Goal: Task Accomplishment & Management: Use online tool/utility

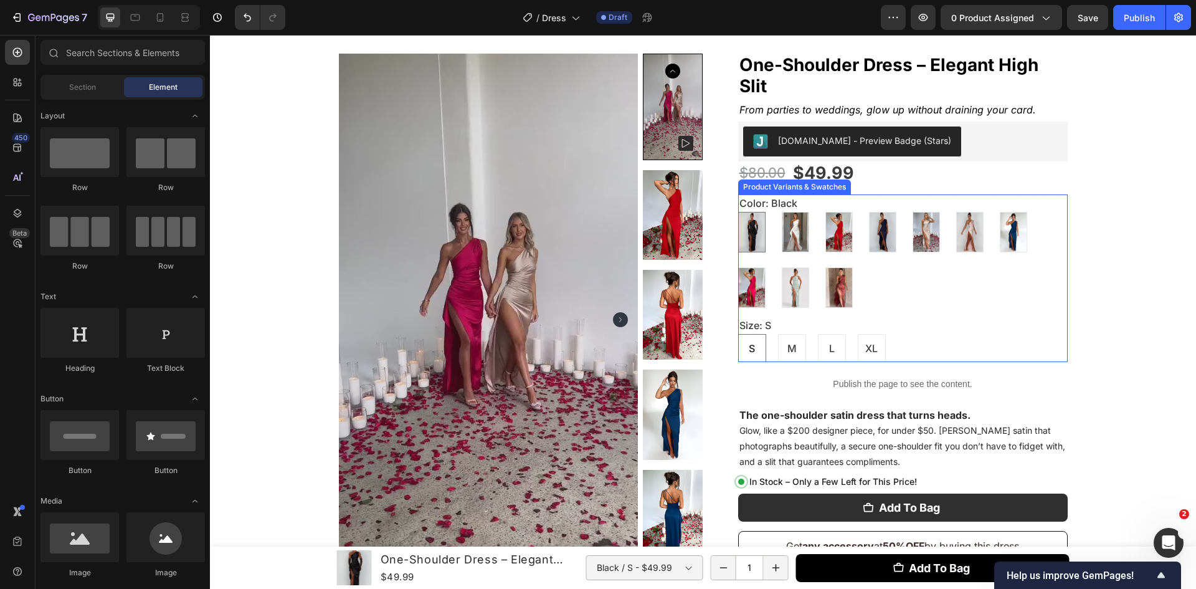
scroll to position [186, 0]
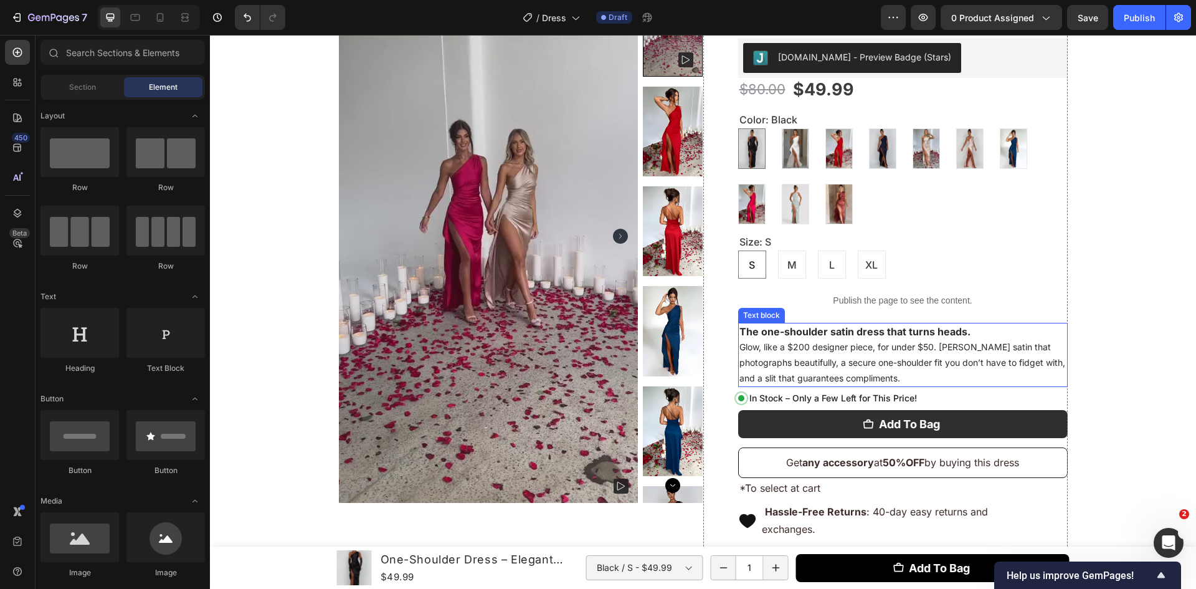
click at [953, 335] on strong "The one-shoulder satin dress that turns heads." at bounding box center [855, 331] width 231 height 12
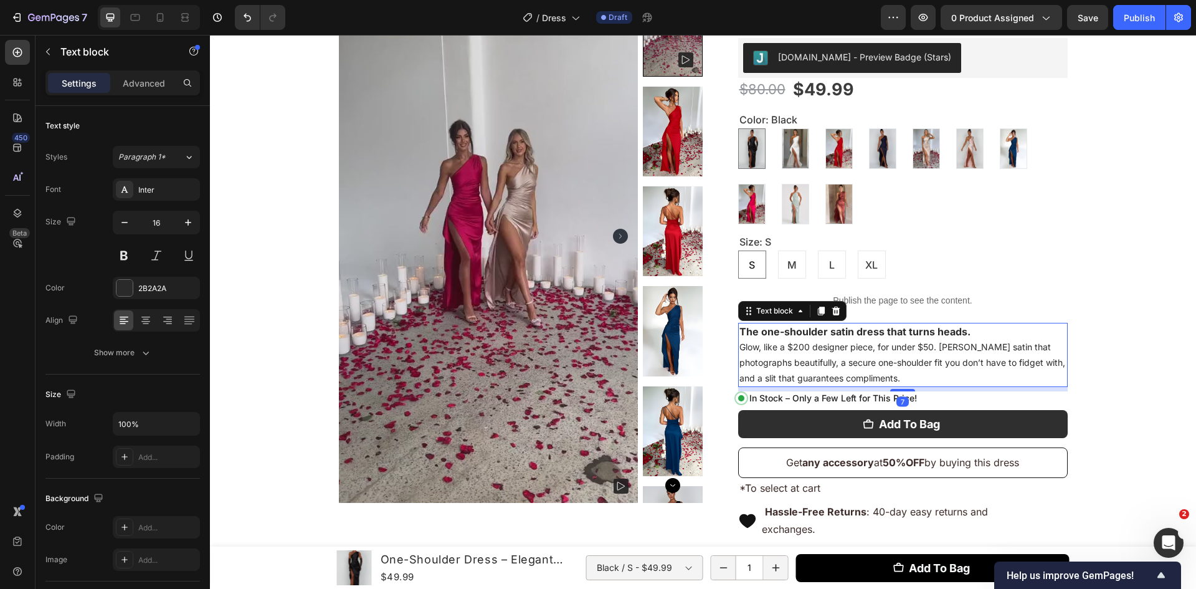
click at [955, 335] on strong "The one-shoulder satin dress that turns heads." at bounding box center [855, 331] width 231 height 12
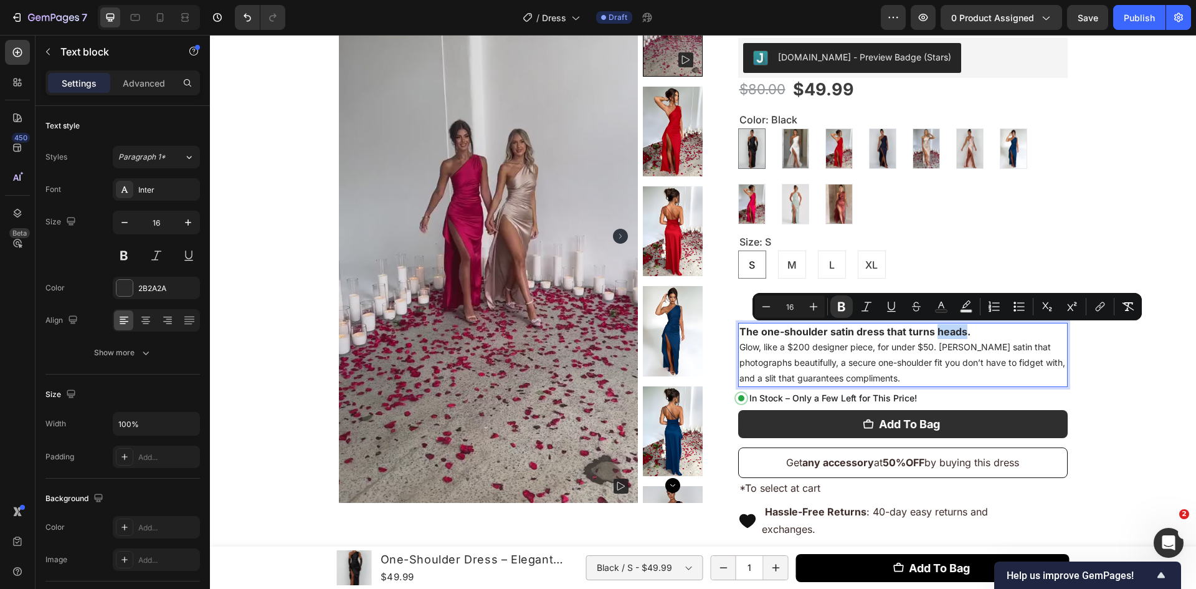
click at [956, 335] on strong "The one-shoulder satin dress that turns heads." at bounding box center [855, 331] width 231 height 12
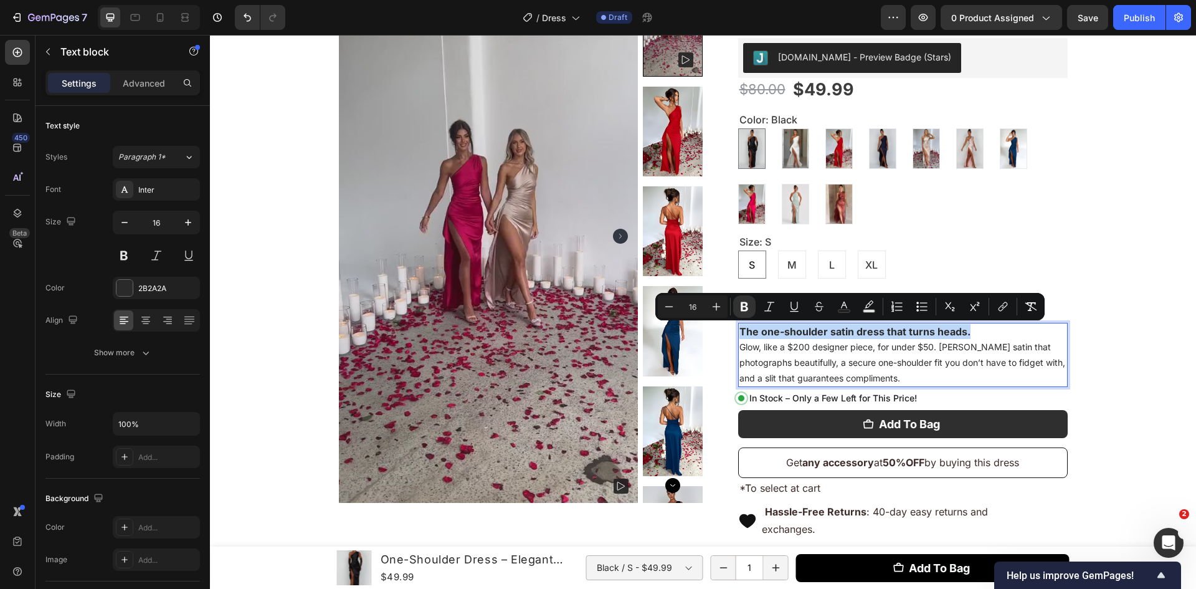
drag, startPoint x: 969, startPoint y: 333, endPoint x: 736, endPoint y: 330, distance: 233.1
click at [740, 330] on p "The one-shoulder satin dress that turns heads. Glow, like a $200 designer piece…" at bounding box center [903, 355] width 327 height 62
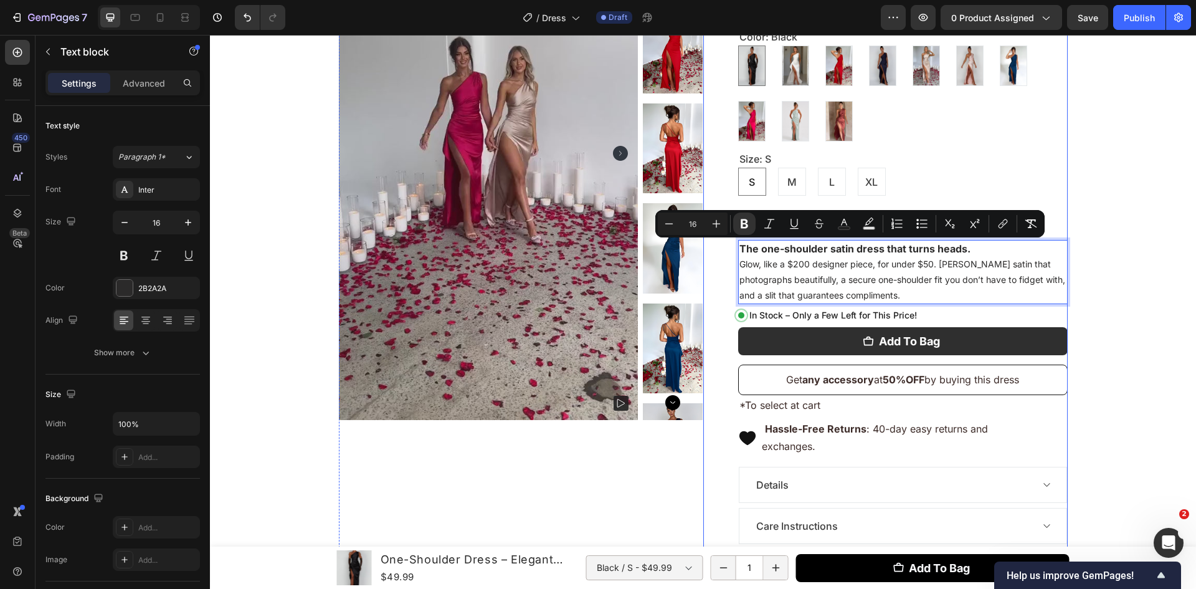
scroll to position [352, 0]
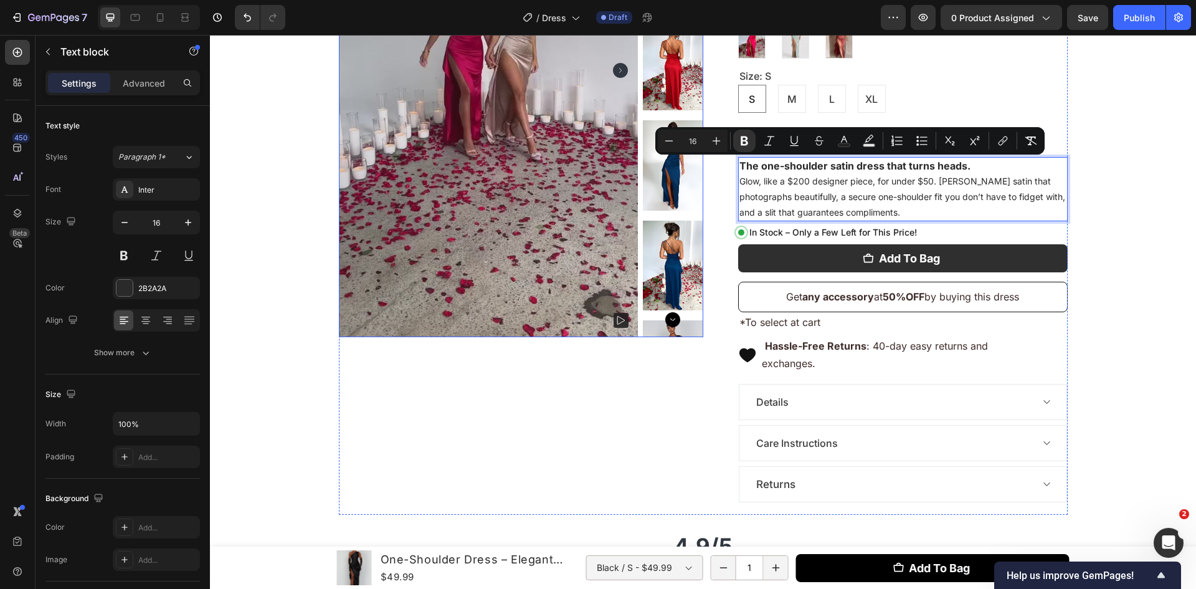
click at [628, 417] on div "Product Images" at bounding box center [521, 159] width 365 height 710
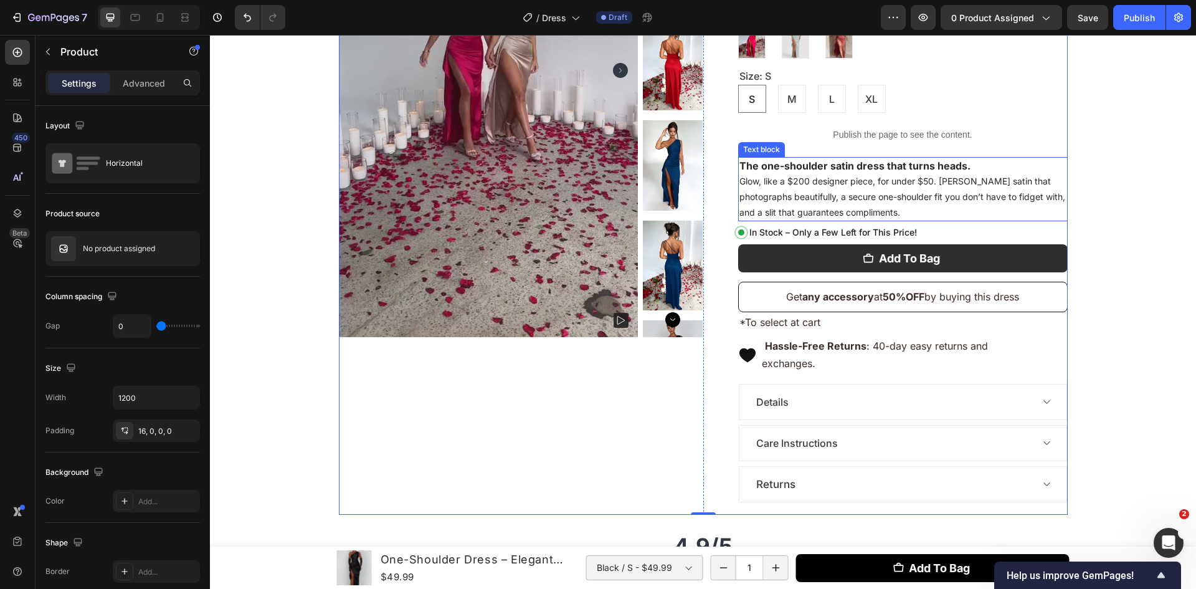
click at [828, 209] on span "Glow, like a $200 designer piece, for under $50. [PERSON_NAME] satin that photo…" at bounding box center [903, 197] width 326 height 42
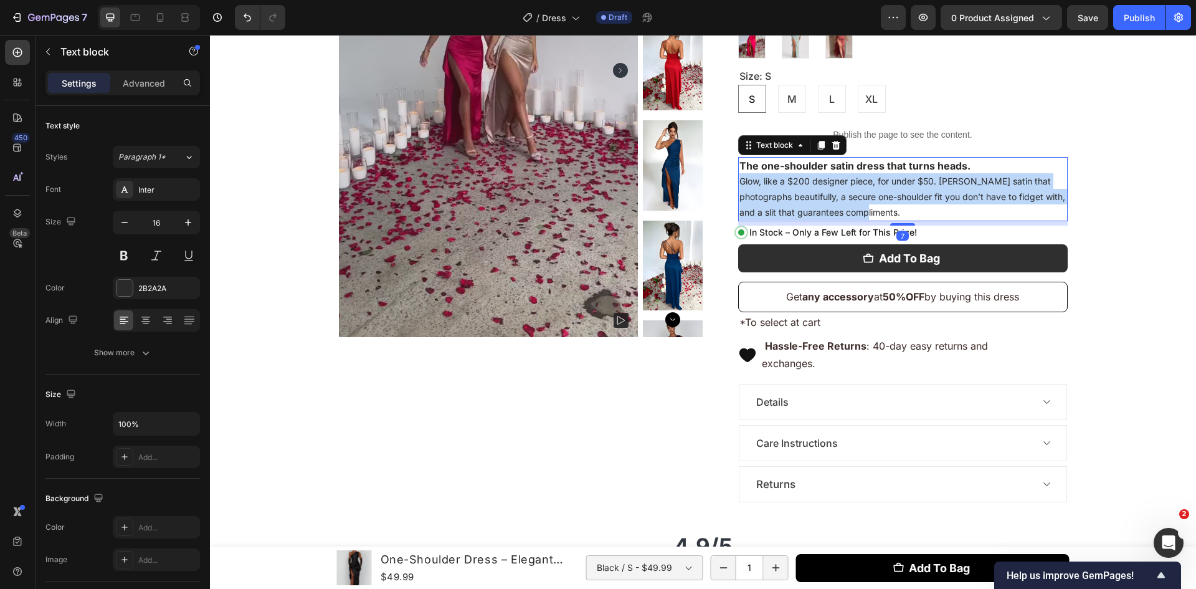
click at [828, 209] on span "Glow, like a $200 designer piece, for under $50. [PERSON_NAME] satin that photo…" at bounding box center [903, 197] width 326 height 42
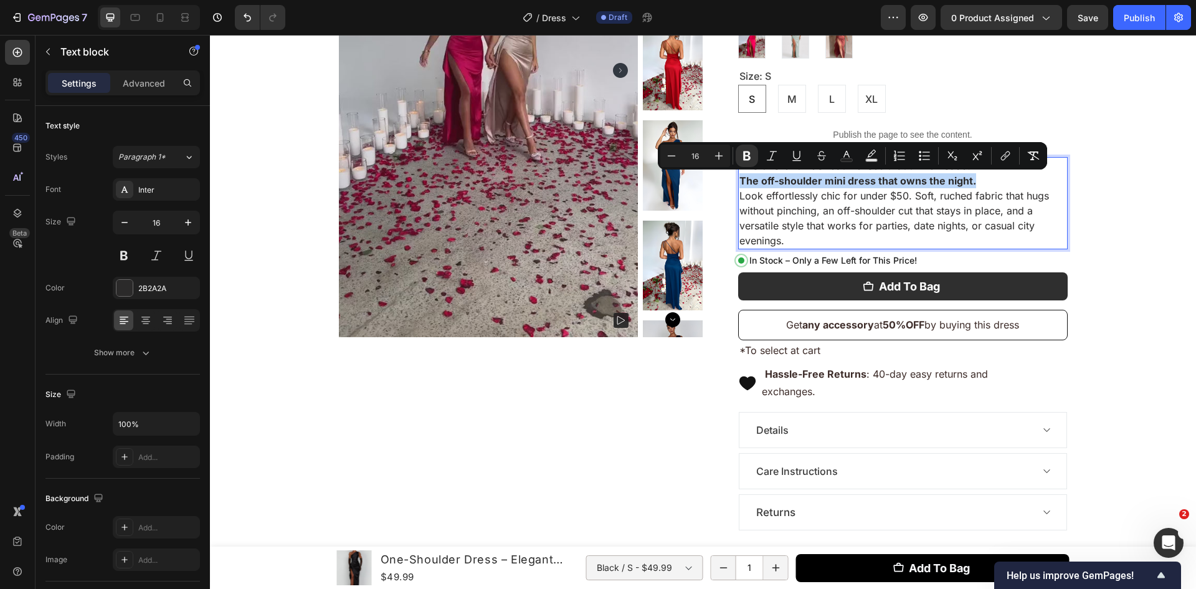
drag, startPoint x: 980, startPoint y: 180, endPoint x: 736, endPoint y: 184, distance: 243.7
click at [740, 184] on p "The one-shoulder satin dress that turns heads. The off-shoulder mini dress that…" at bounding box center [903, 203] width 327 height 90
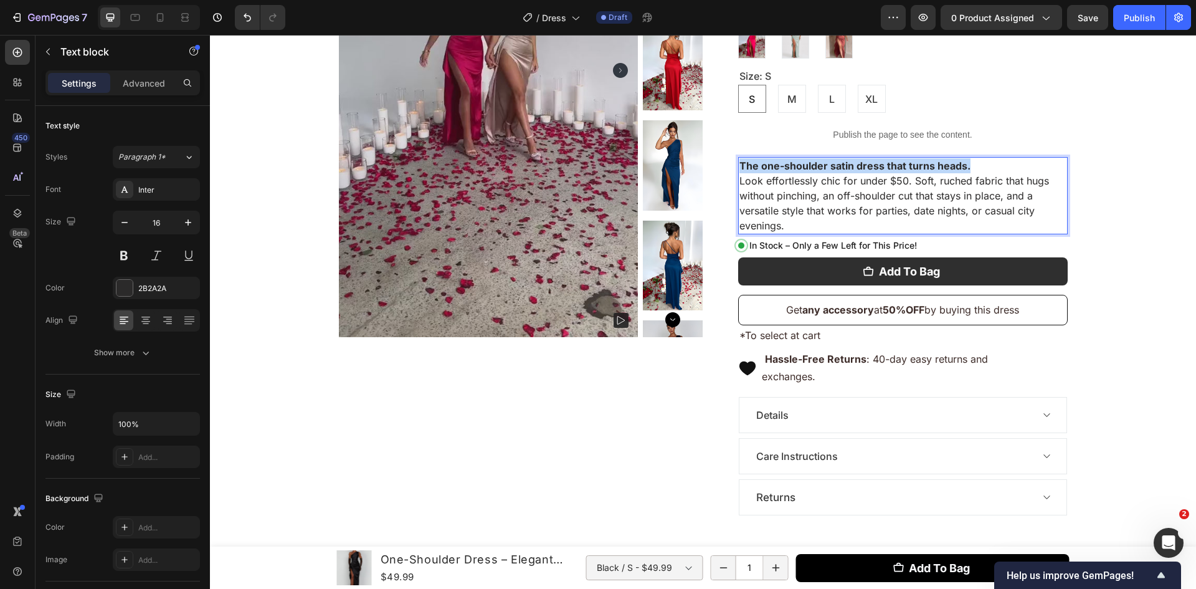
click at [740, 163] on strong "The one-shoulder satin dress that turns heads." at bounding box center [855, 166] width 231 height 12
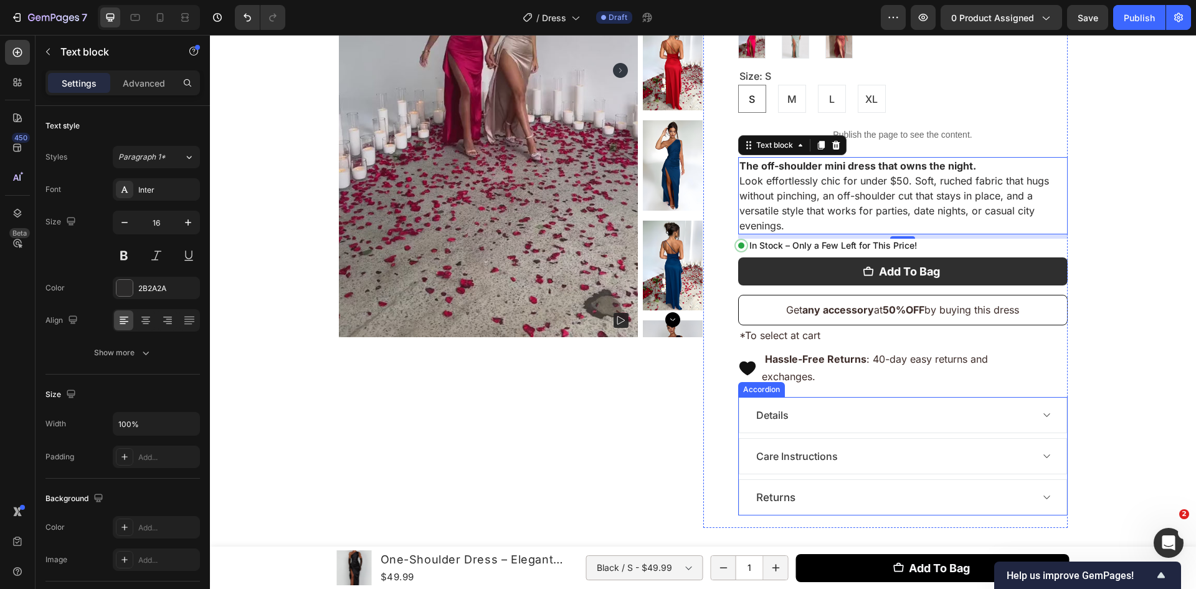
click at [996, 422] on div "Details" at bounding box center [893, 415] width 277 height 19
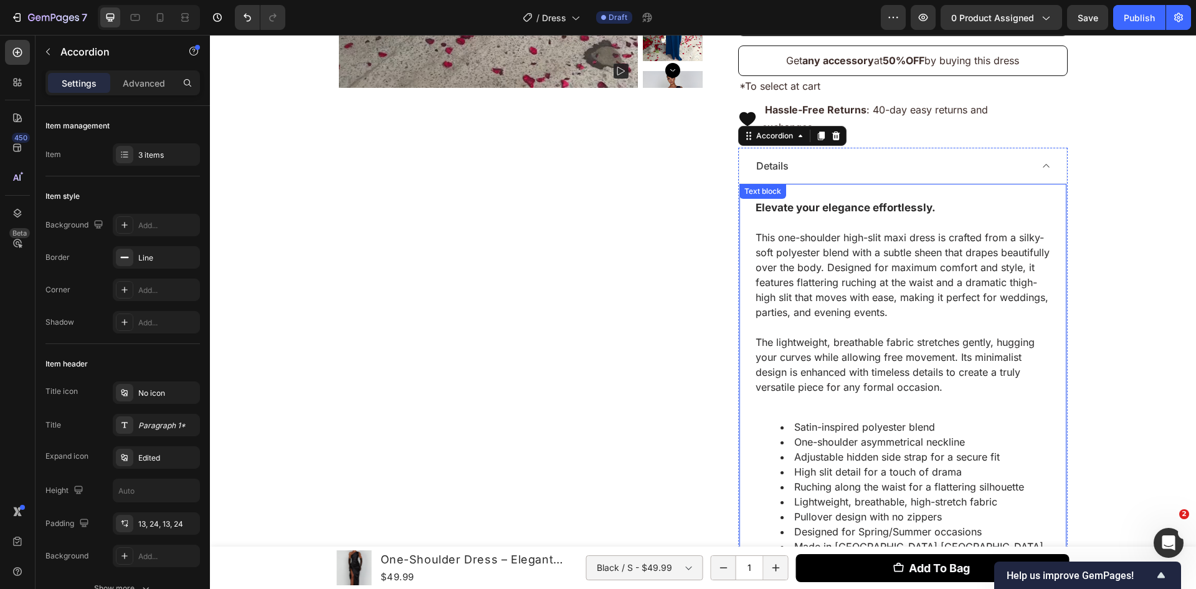
scroll to position [768, 0]
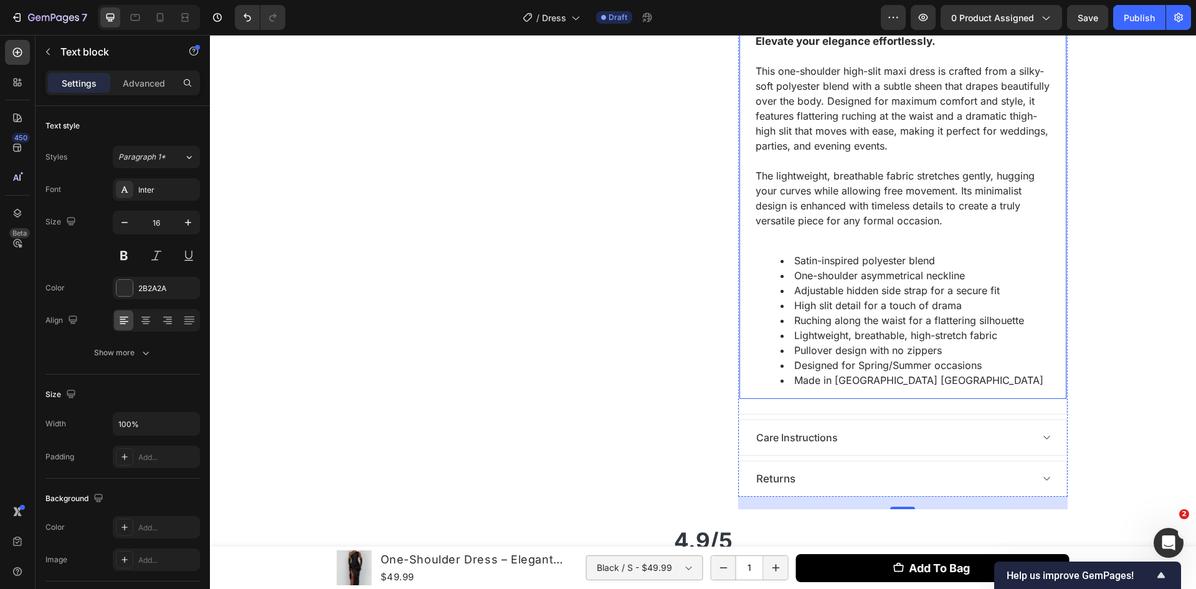
click at [938, 383] on li "Made in [GEOGRAPHIC_DATA] [GEOGRAPHIC_DATA]" at bounding box center [916, 380] width 270 height 15
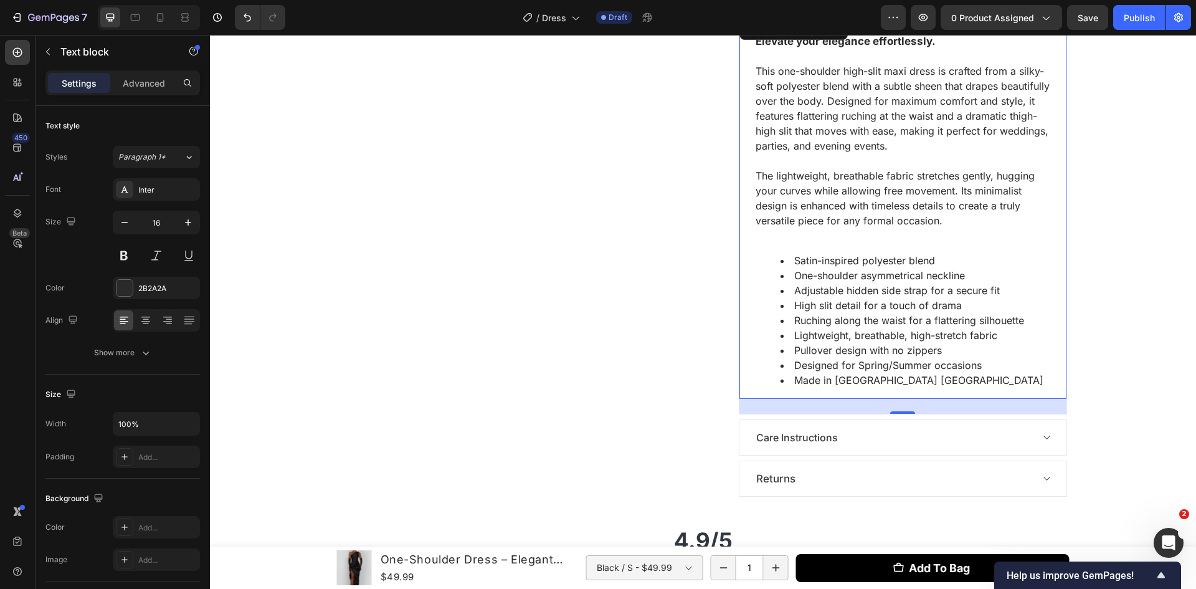
click at [937, 383] on li "Made in [GEOGRAPHIC_DATA] [GEOGRAPHIC_DATA]" at bounding box center [916, 380] width 270 height 15
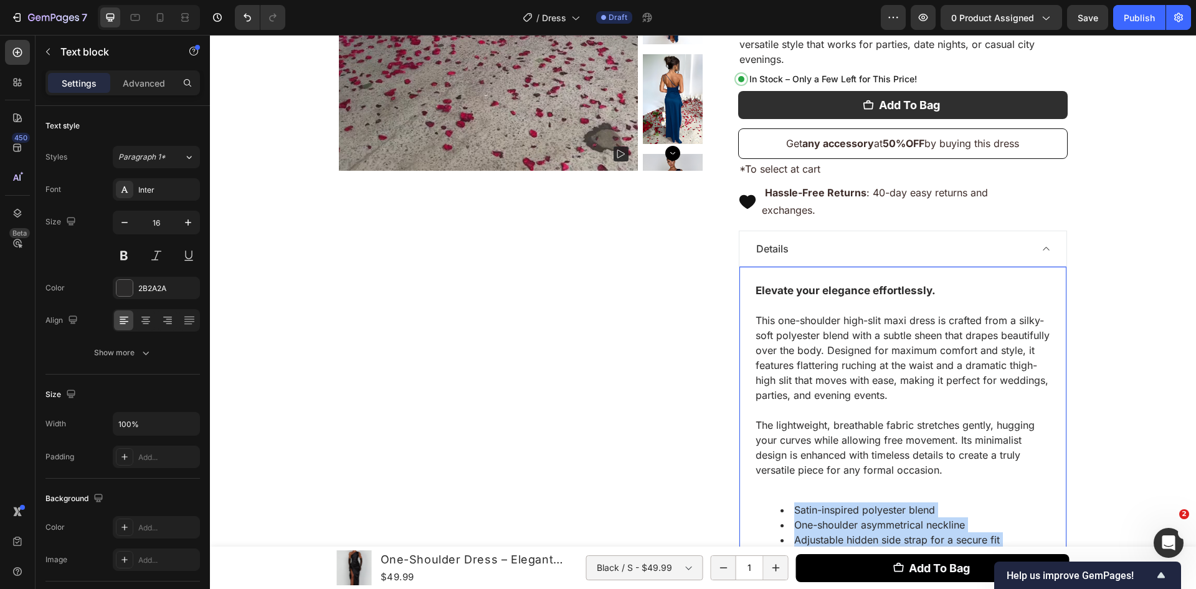
click at [756, 292] on strong "Elevate your elegance effortlessly." at bounding box center [846, 290] width 180 height 12
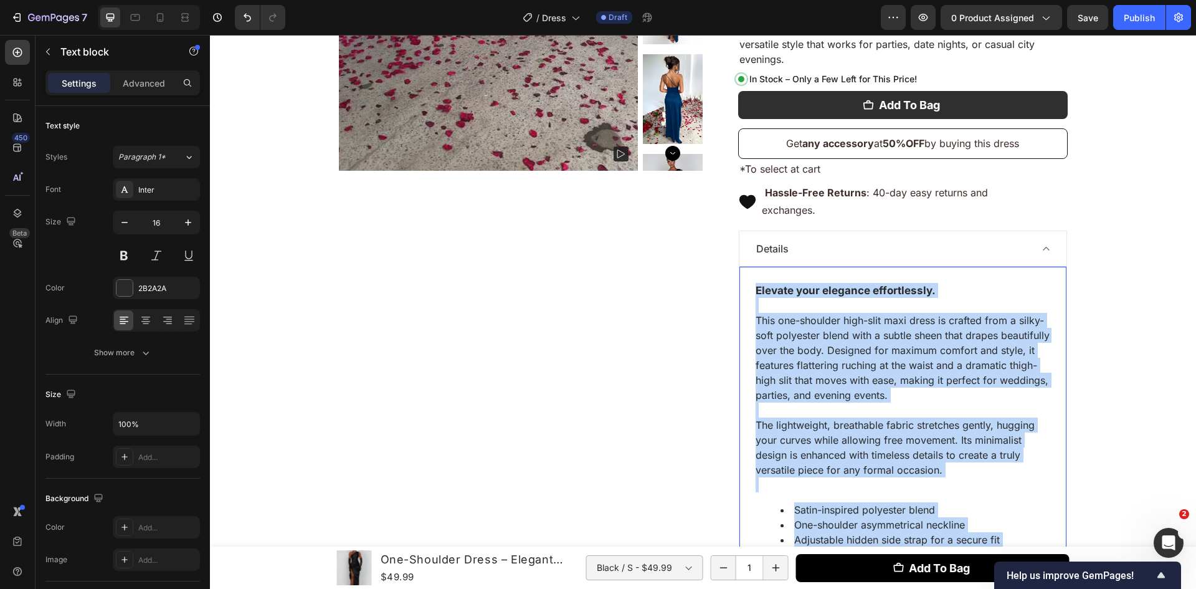
click at [756, 291] on strong "Elevate your elegance effortlessly." at bounding box center [846, 290] width 180 height 12
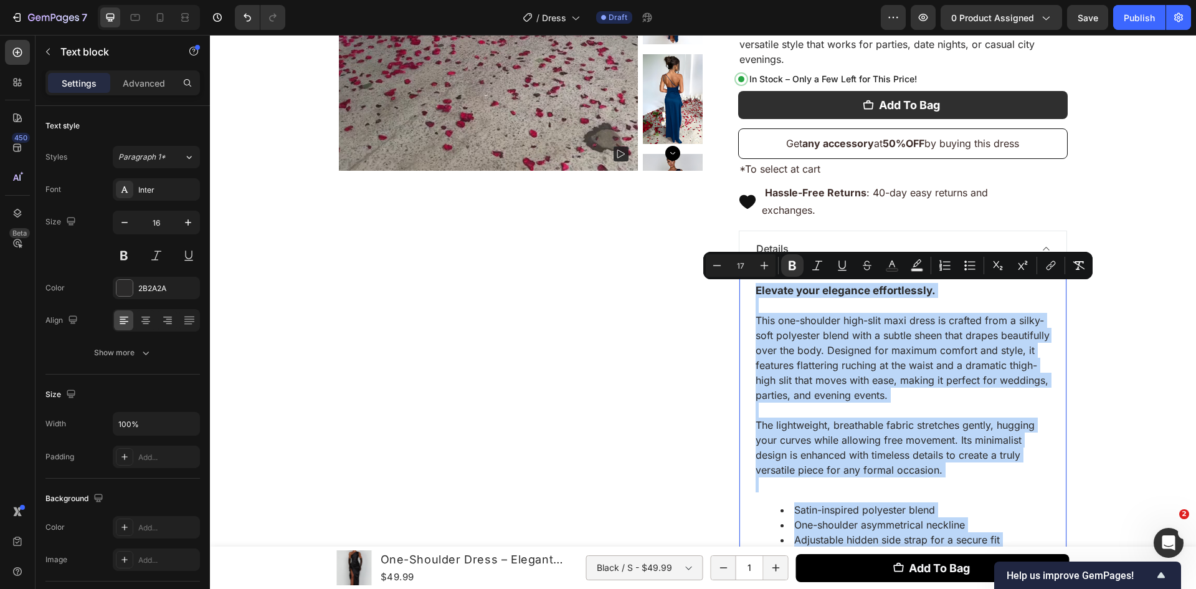
copy div "Elevate your elegance effortlessly. This one-shoulder high-slit maxi dress is c…"
click at [846, 343] on p "This one-shoulder high-slit maxi dress is crafted from a silky-soft polyester b…" at bounding box center [903, 350] width 295 height 105
type input "16"
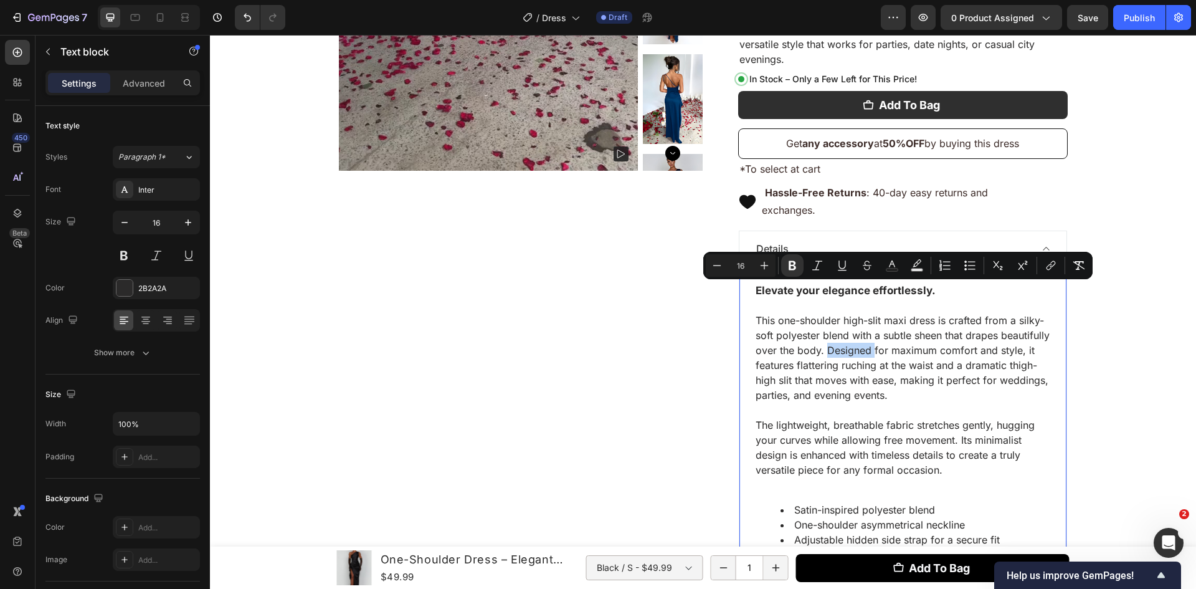
click at [846, 343] on p "This one-shoulder high-slit maxi dress is crafted from a silky-soft polyester b…" at bounding box center [903, 350] width 295 height 105
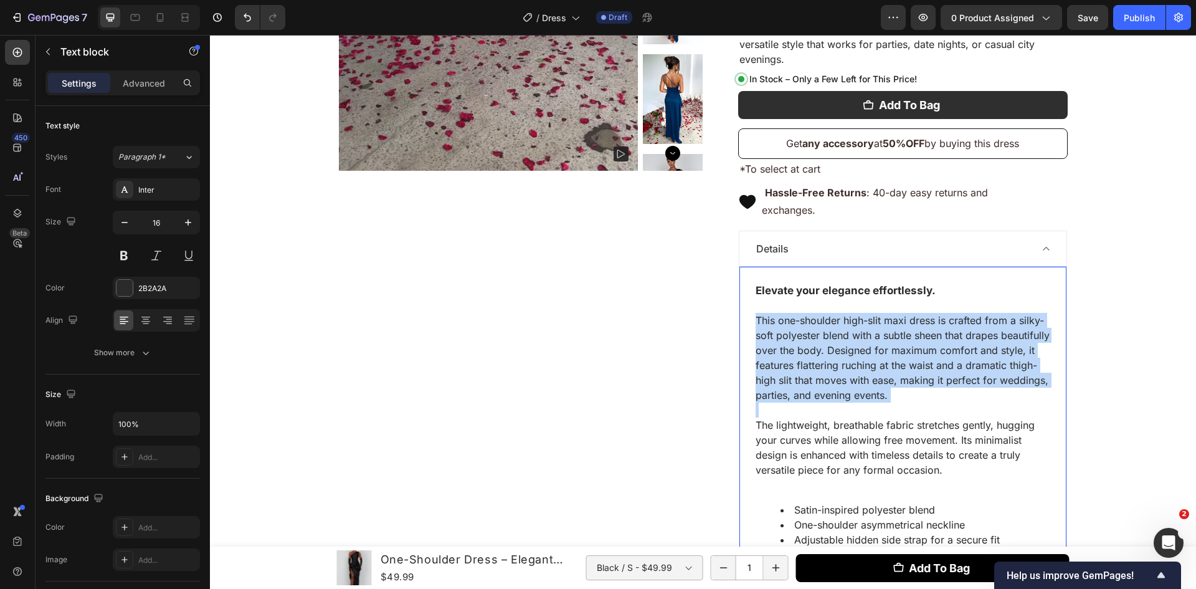
click at [846, 343] on p "This one-shoulder high-slit maxi dress is crafted from a silky-soft polyester b…" at bounding box center [903, 350] width 295 height 105
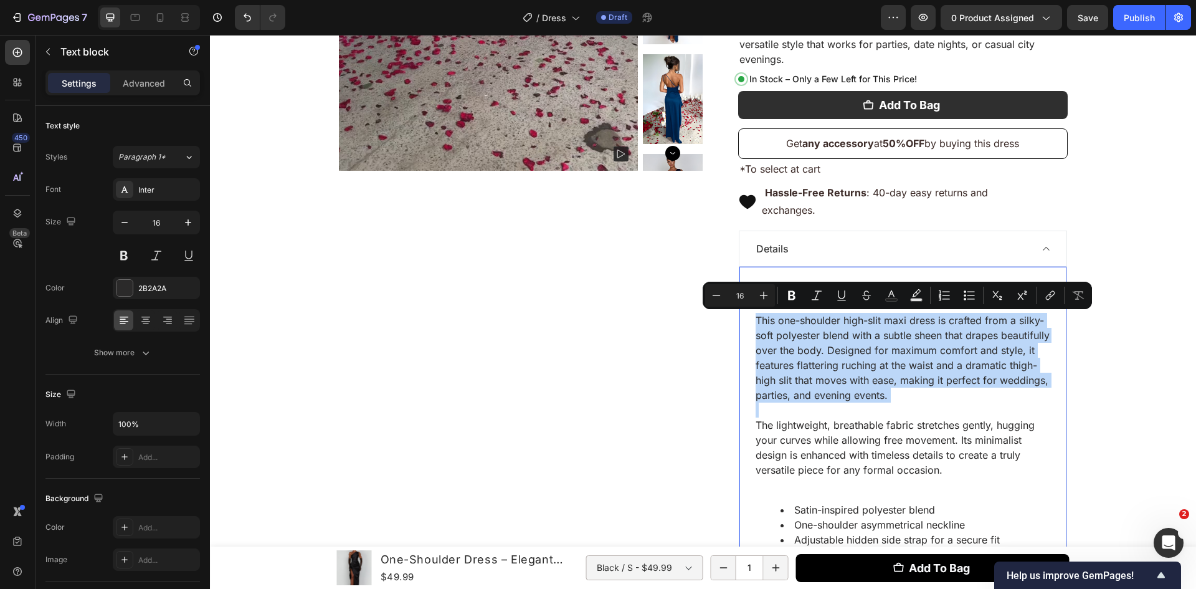
click at [846, 343] on p "This one-shoulder high-slit maxi dress is crafted from a silky-soft polyester b…" at bounding box center [903, 350] width 295 height 105
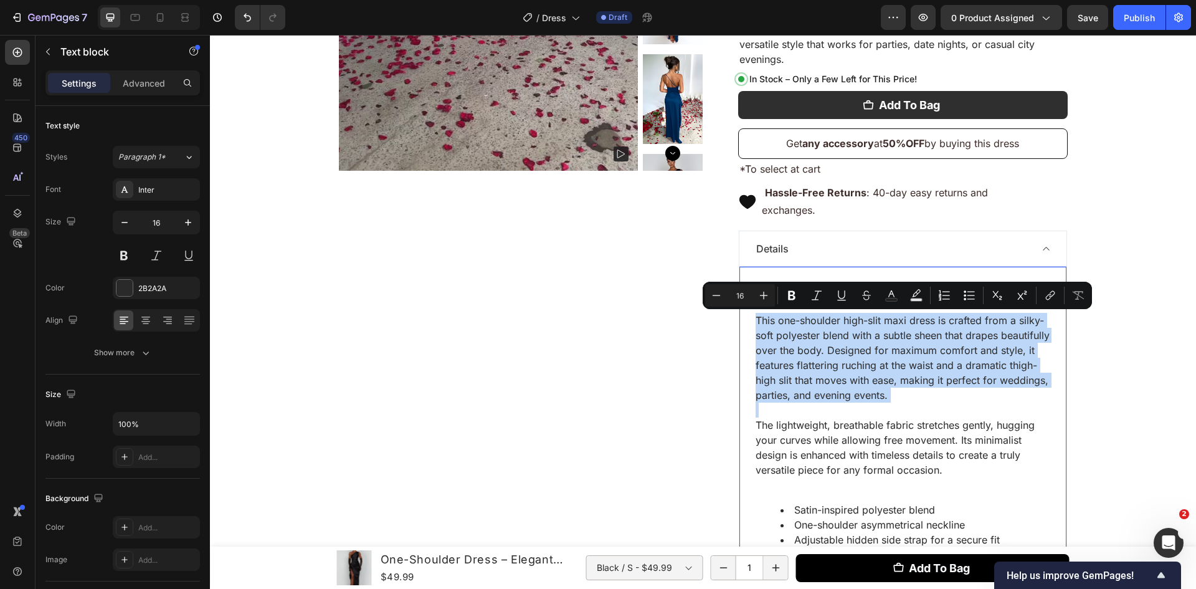
click at [846, 343] on p "This one-shoulder high-slit maxi dress is crafted from a silky-soft polyester b…" at bounding box center [903, 350] width 295 height 105
click at [846, 346] on p "This one-shoulder high-slit maxi dress is crafted from a silky-soft polyester b…" at bounding box center [903, 350] width 295 height 105
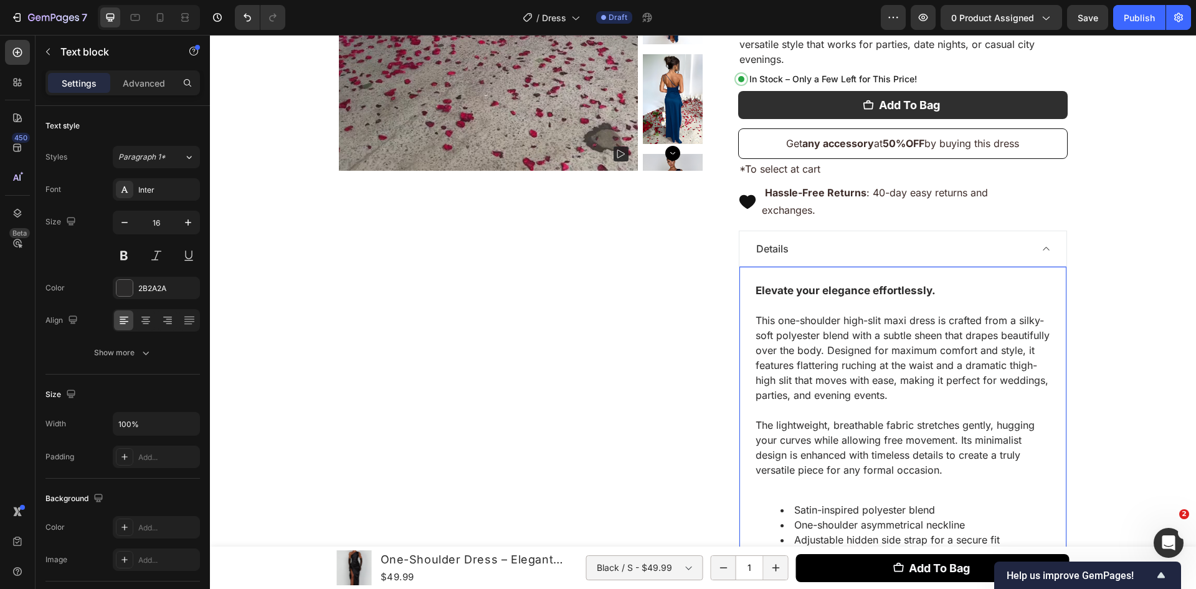
drag, startPoint x: 745, startPoint y: 282, endPoint x: 781, endPoint y: 303, distance: 42.1
click at [745, 282] on div "Elevate your elegance effortlessly. This one-shoulder high-slit maxi dress is c…" at bounding box center [903, 457] width 327 height 382
click at [781, 303] on p "This one-shoulder high-slit maxi dress is crafted from a silky-soft polyester b…" at bounding box center [903, 350] width 295 height 105
drag, startPoint x: 753, startPoint y: 288, endPoint x: 813, endPoint y: 305, distance: 62.3
click at [812, 305] on div "Elevate your elegance effortlessly. ⁠⁠⁠⁠⁠⁠⁠ This one-shoulder high-slit maxi dr…" at bounding box center [903, 465] width 297 height 366
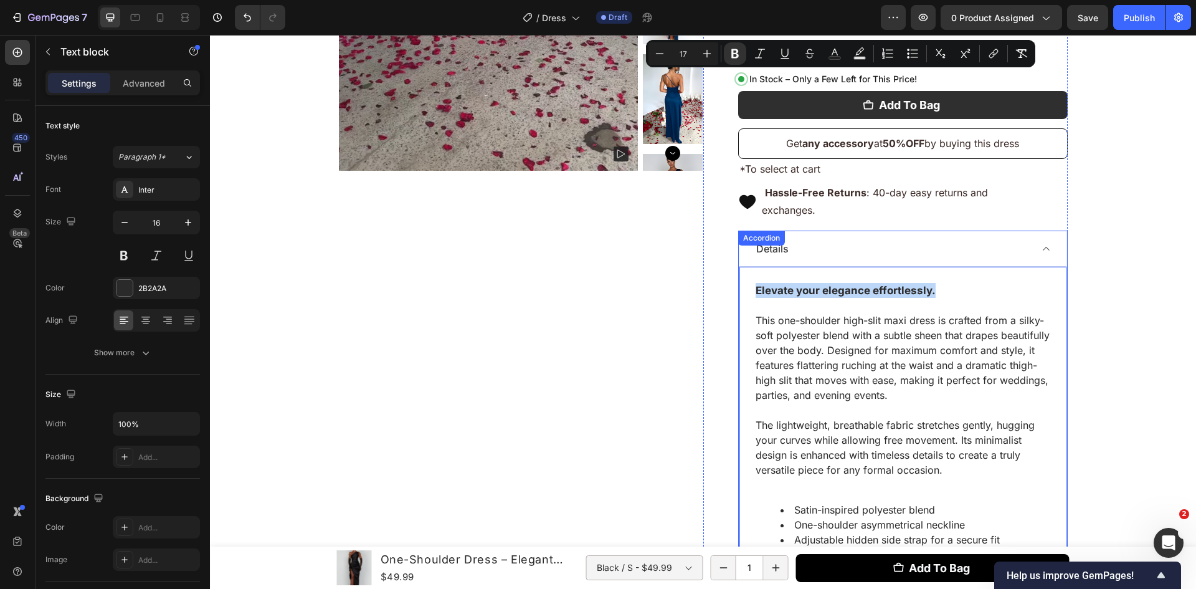
scroll to position [934, 0]
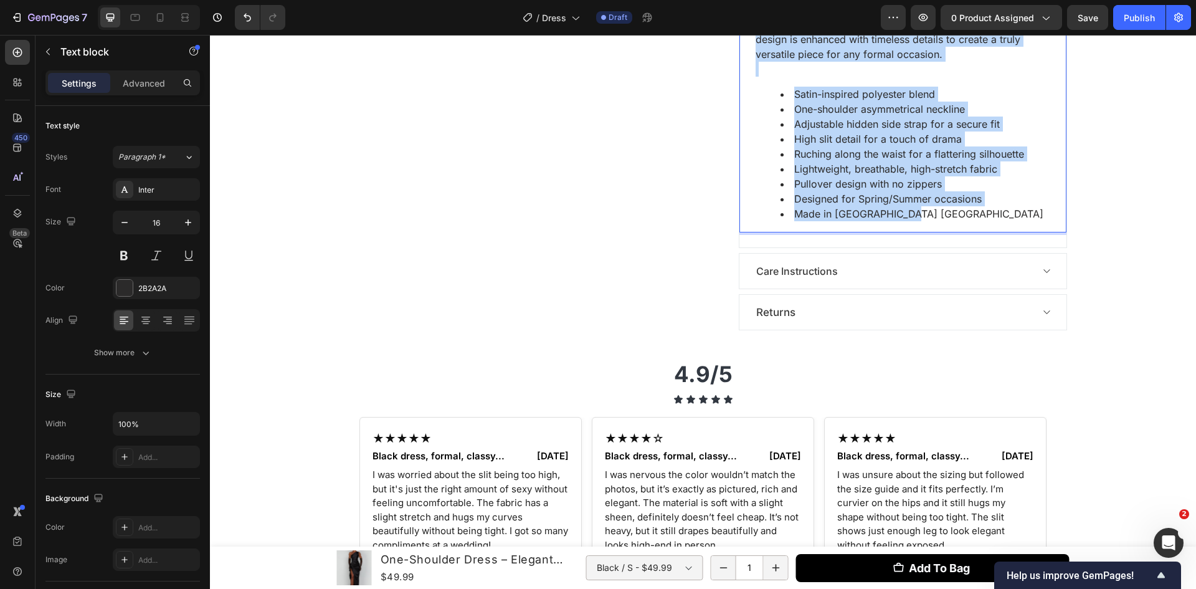
click at [925, 209] on li "Made in [GEOGRAPHIC_DATA] [GEOGRAPHIC_DATA]" at bounding box center [916, 213] width 270 height 15
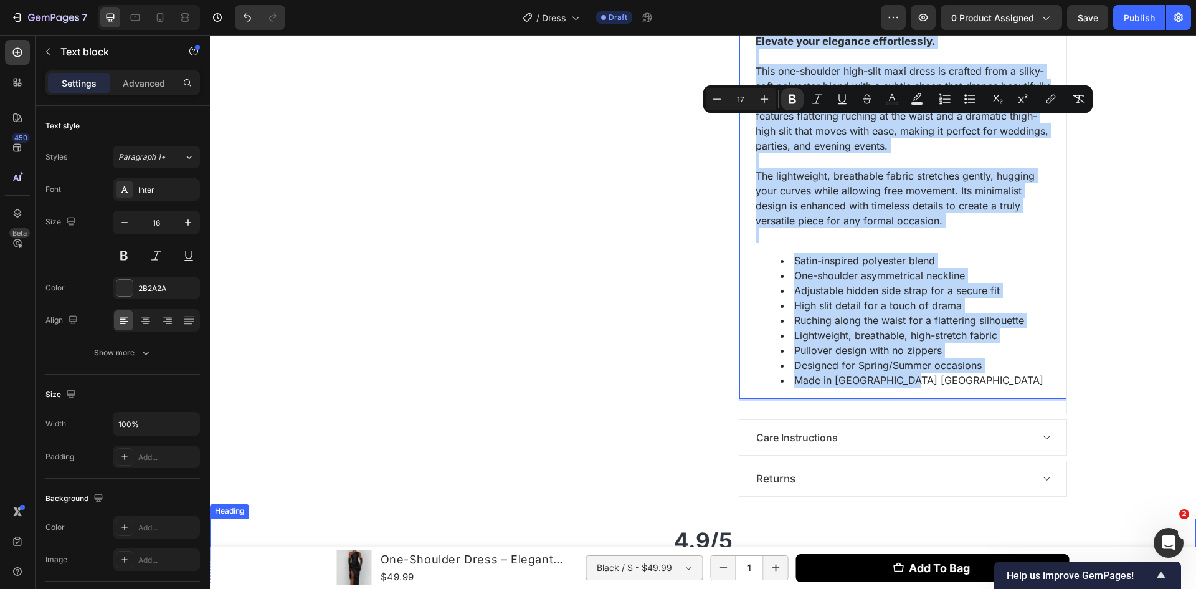
scroll to position [685, 0]
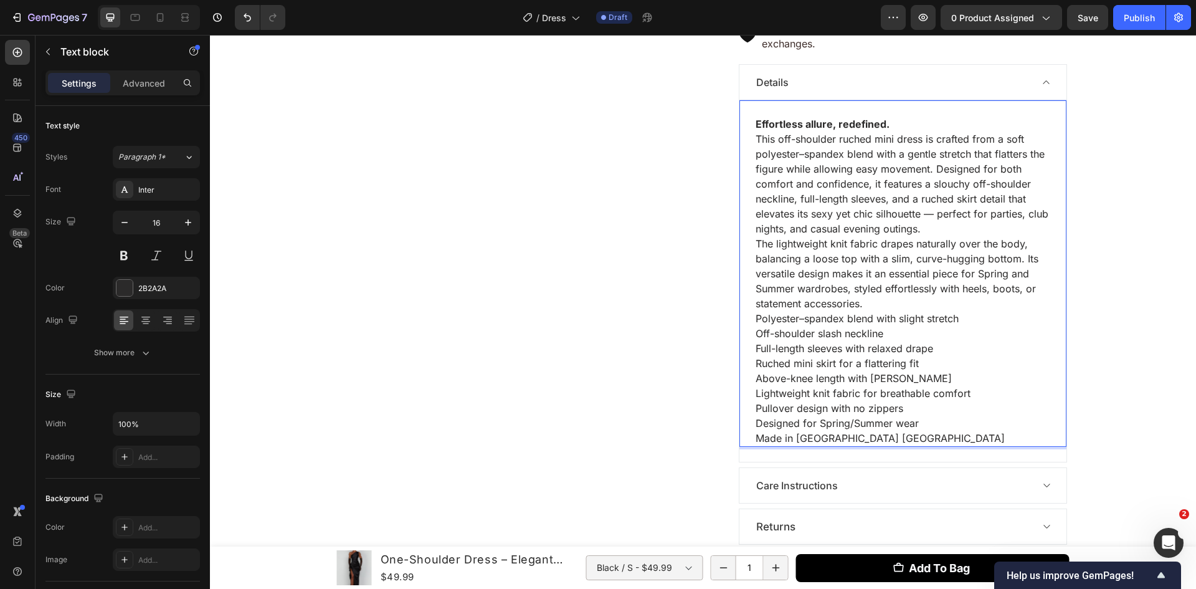
click at [917, 229] on p "This off-shoulder ruched mini dress is crafted from a soft polyester–spandex bl…" at bounding box center [903, 183] width 295 height 105
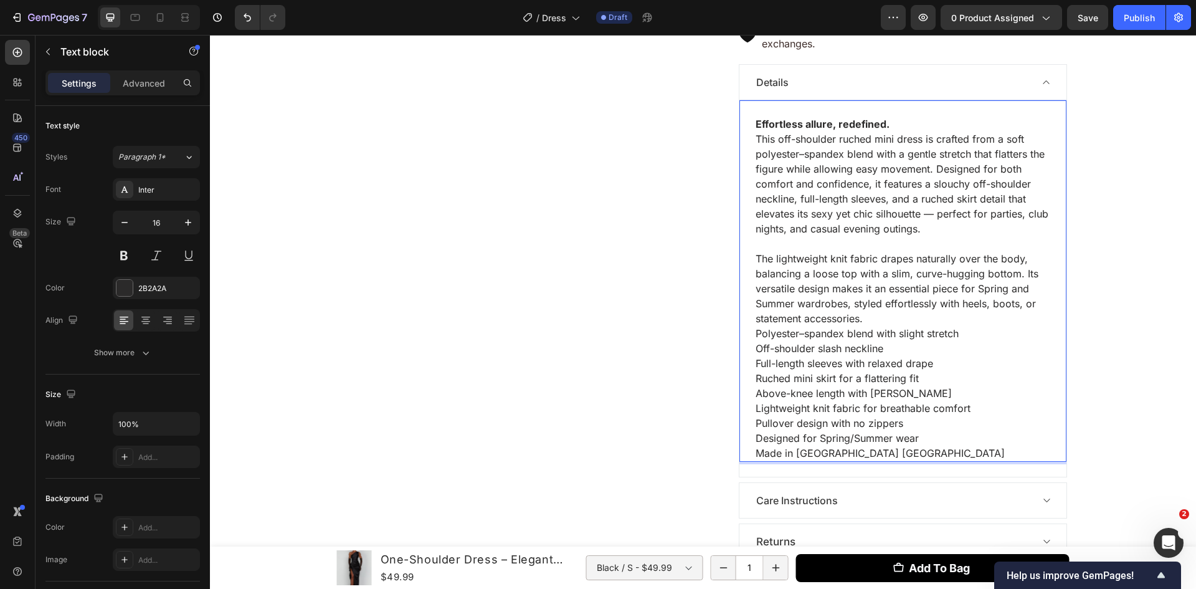
click at [918, 108] on div "Effortless allure, redefined. This off-shoulder ruched mini dress is crafted fr…" at bounding box center [903, 281] width 327 height 362
click at [918, 126] on p "Effortless allure, redefined." at bounding box center [903, 124] width 295 height 15
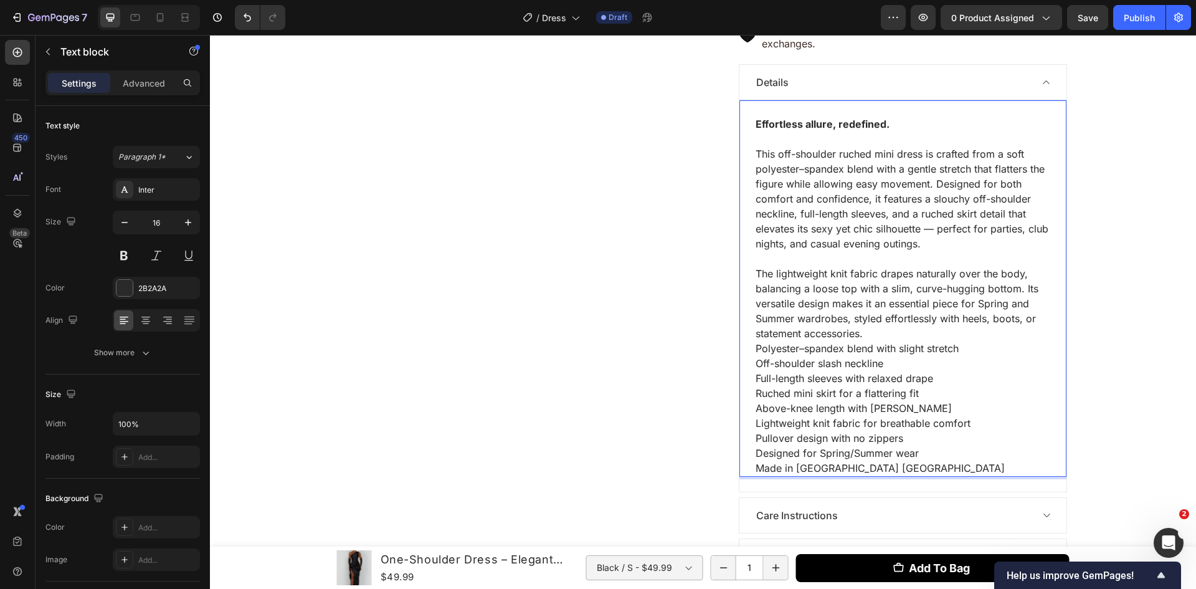
click at [934, 230] on p "This off-shoulder ruched mini dress is crafted from a soft polyester–spandex bl…" at bounding box center [903, 198] width 295 height 105
click at [879, 335] on p "The lightweight knit fabric drapes naturally over the body, balancing a loose t…" at bounding box center [903, 303] width 295 height 75
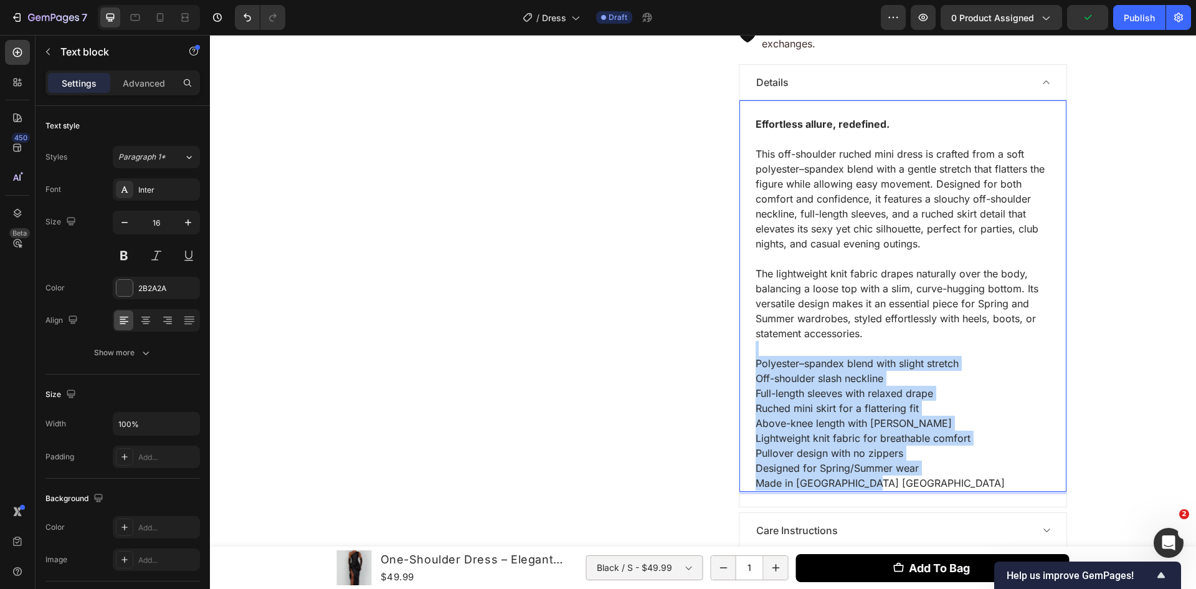
click at [874, 485] on p "Made in [GEOGRAPHIC_DATA] [GEOGRAPHIC_DATA]" at bounding box center [903, 482] width 295 height 15
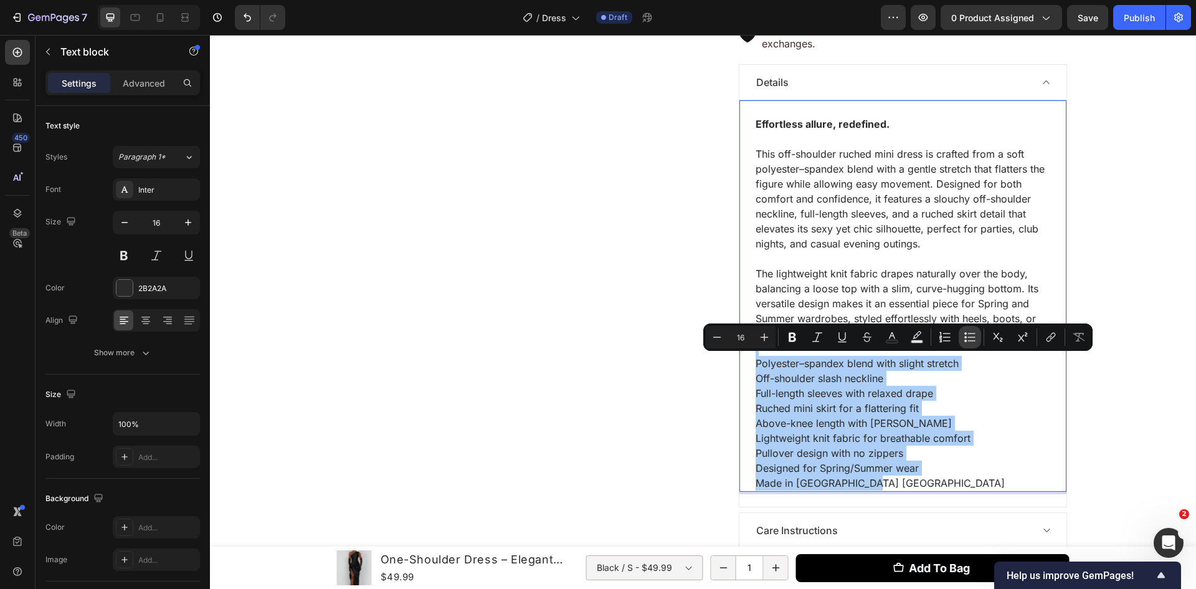
click at [967, 333] on icon "Editor contextual toolbar" at bounding box center [970, 337] width 12 height 12
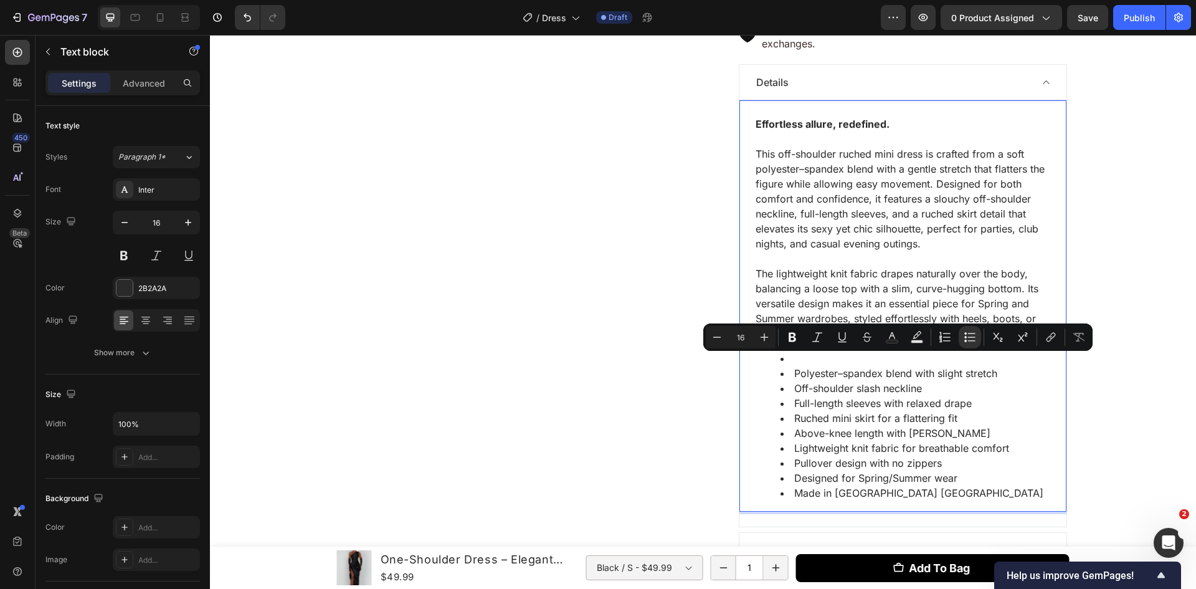
click at [887, 388] on li "Off-shoulder slash neckline" at bounding box center [916, 388] width 270 height 15
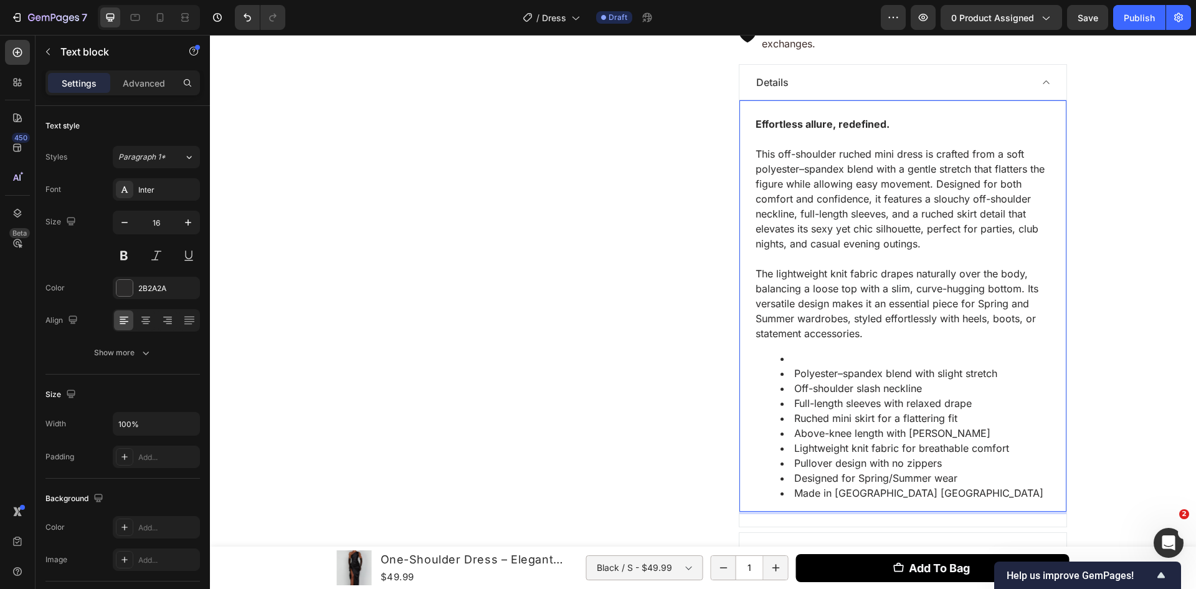
click at [838, 360] on li "Rich Text Editor. Editing area: main" at bounding box center [916, 358] width 270 height 15
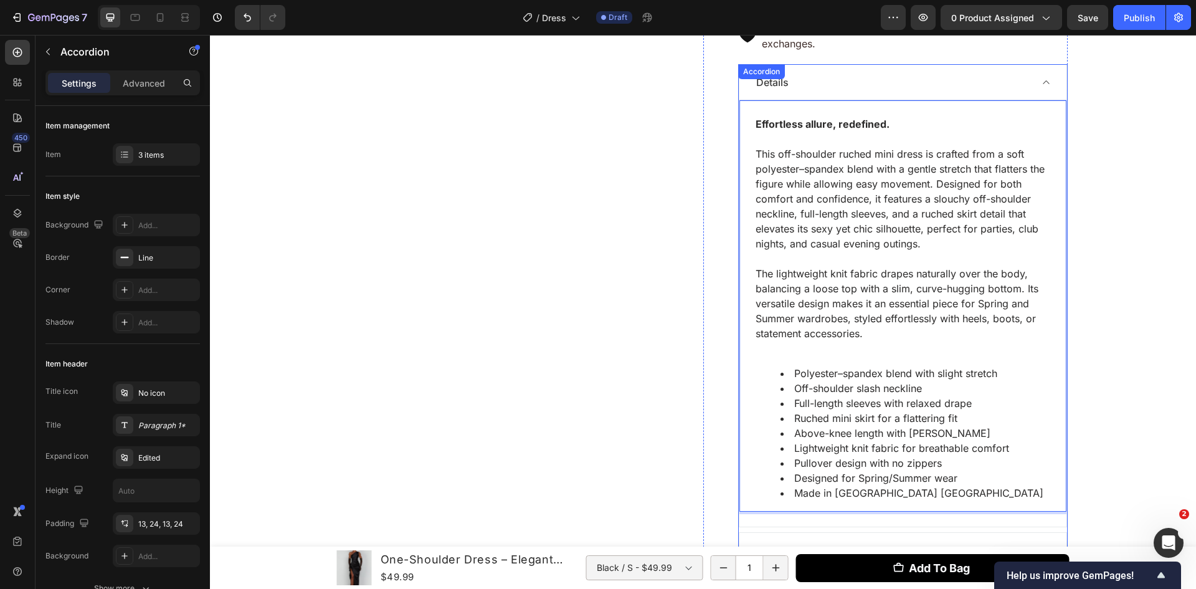
click at [889, 87] on div "Details" at bounding box center [893, 82] width 277 height 19
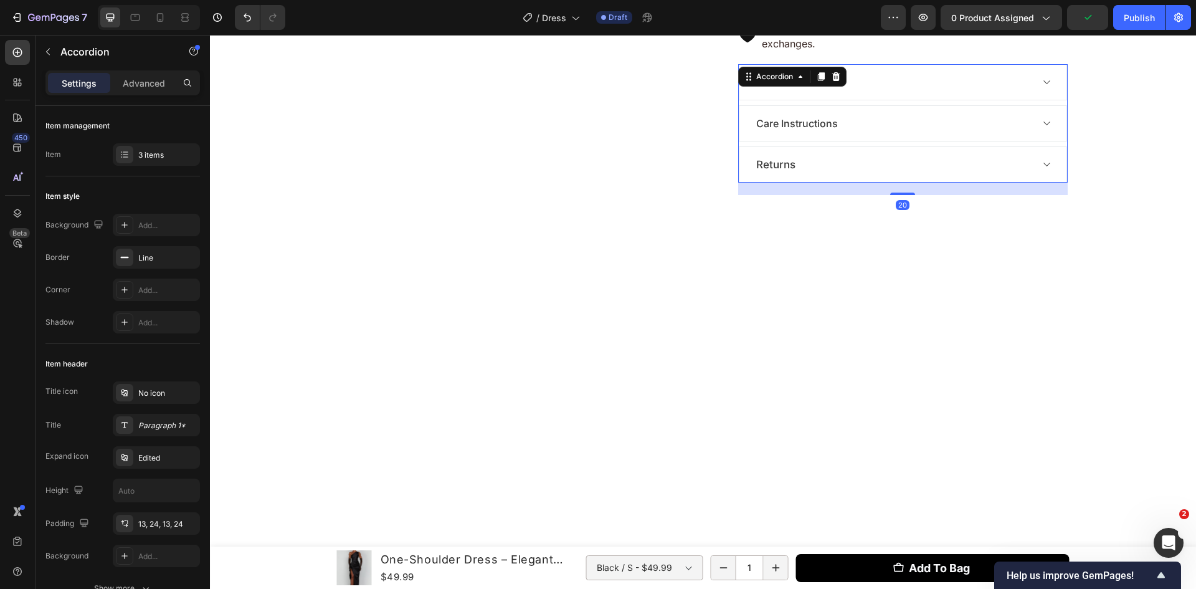
click at [884, 121] on div "Care Instructions" at bounding box center [893, 123] width 277 height 19
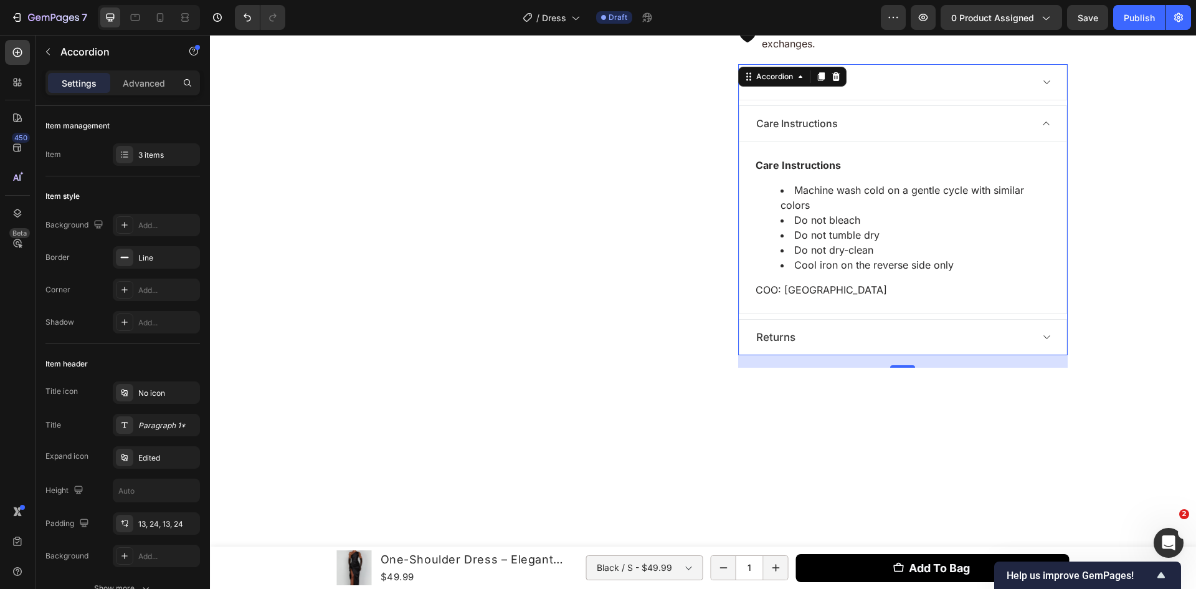
click at [861, 336] on div "Returns" at bounding box center [893, 337] width 277 height 19
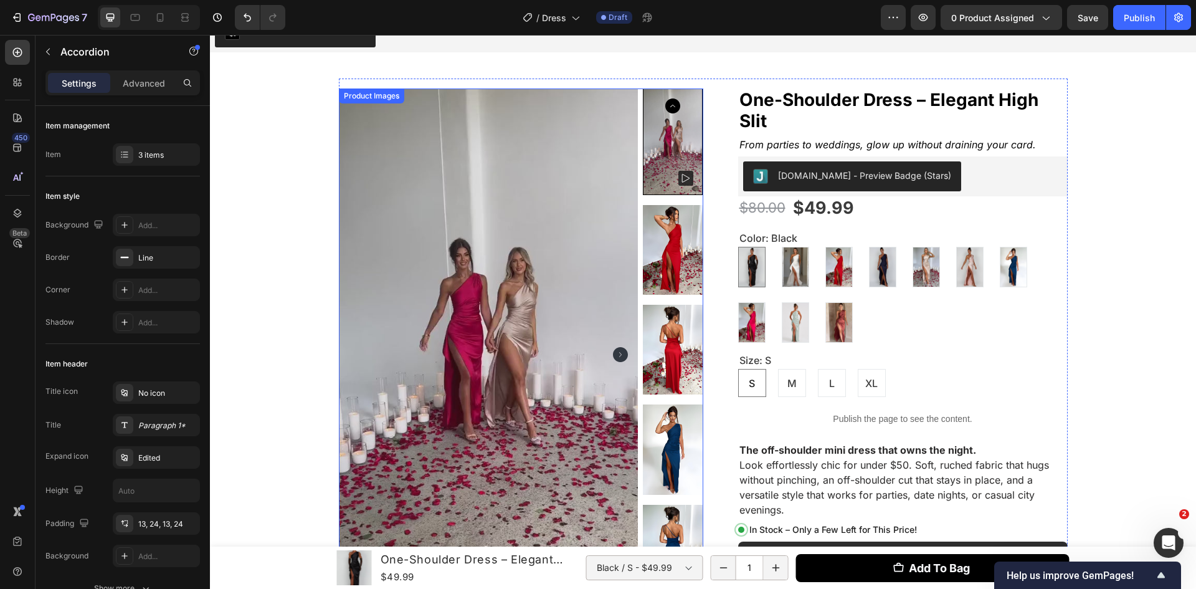
scroll to position [0, 0]
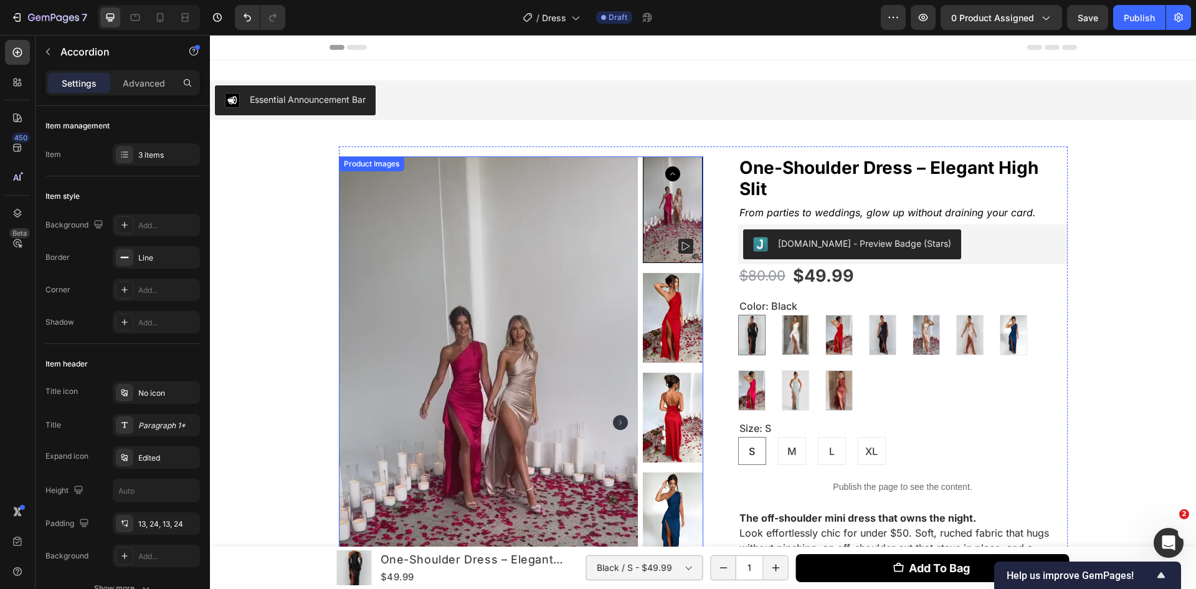
click at [583, 342] on img at bounding box center [489, 422] width 300 height 533
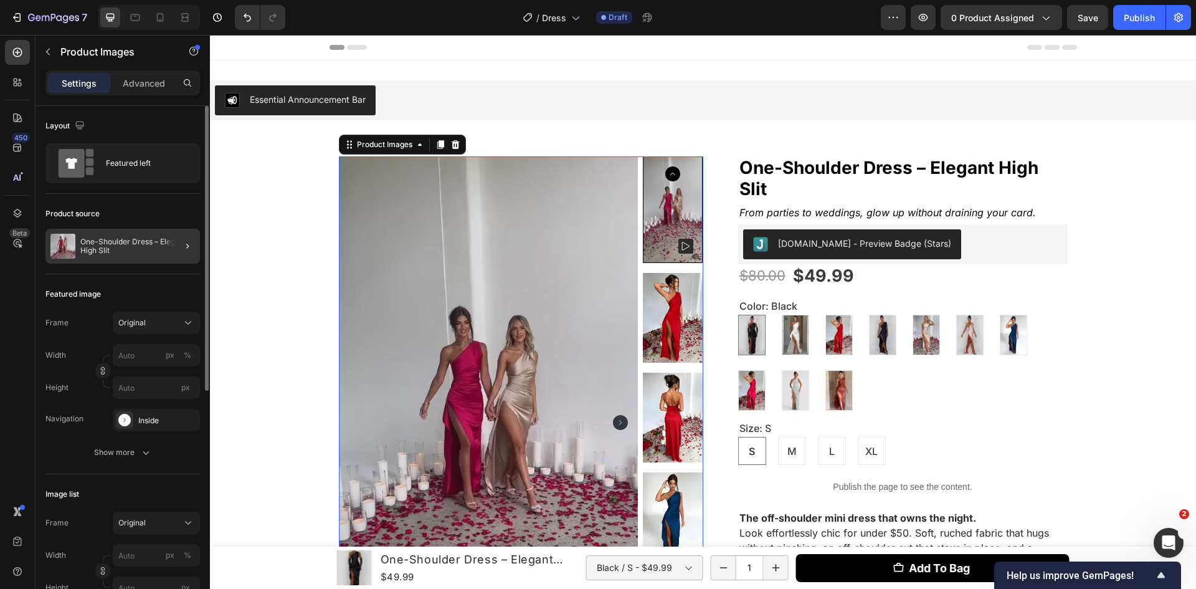
click at [171, 233] on div at bounding box center [182, 246] width 35 height 35
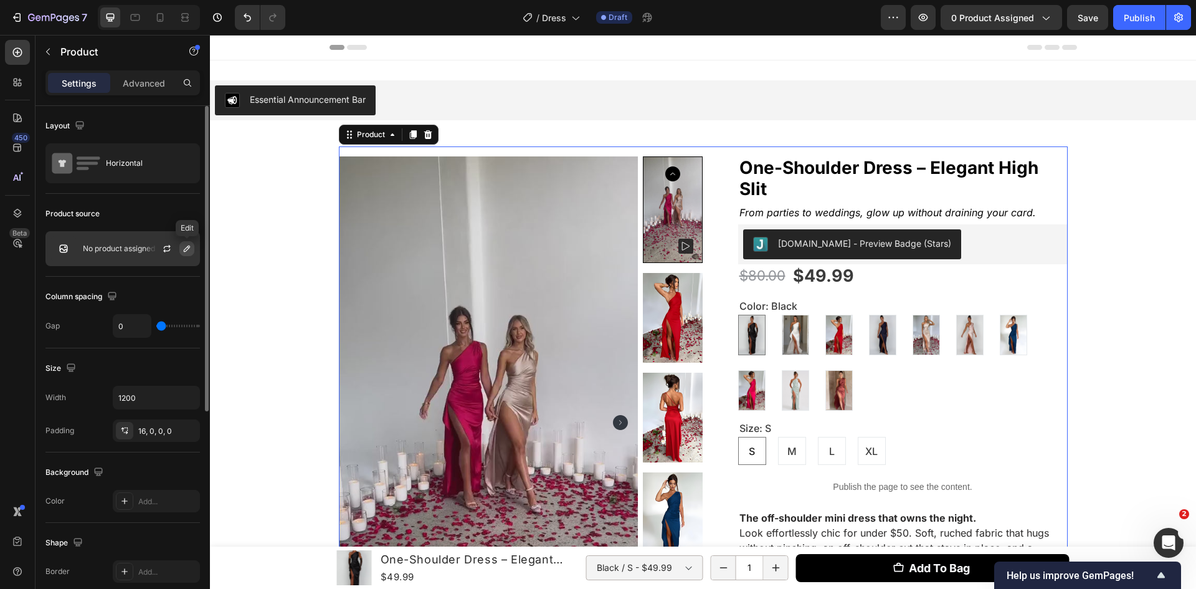
click at [184, 244] on icon "button" at bounding box center [187, 249] width 10 height 10
click at [173, 246] on button "button" at bounding box center [167, 248] width 15 height 15
click at [194, 250] on button "button" at bounding box center [186, 248] width 15 height 15
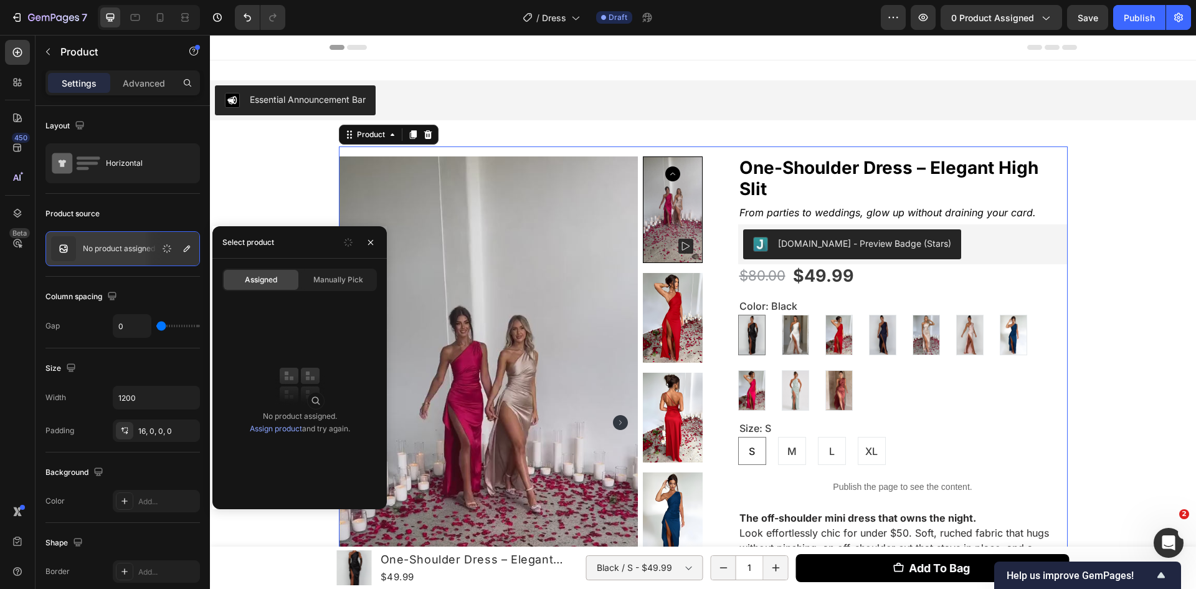
click at [288, 430] on link "Assign product" at bounding box center [276, 428] width 52 height 9
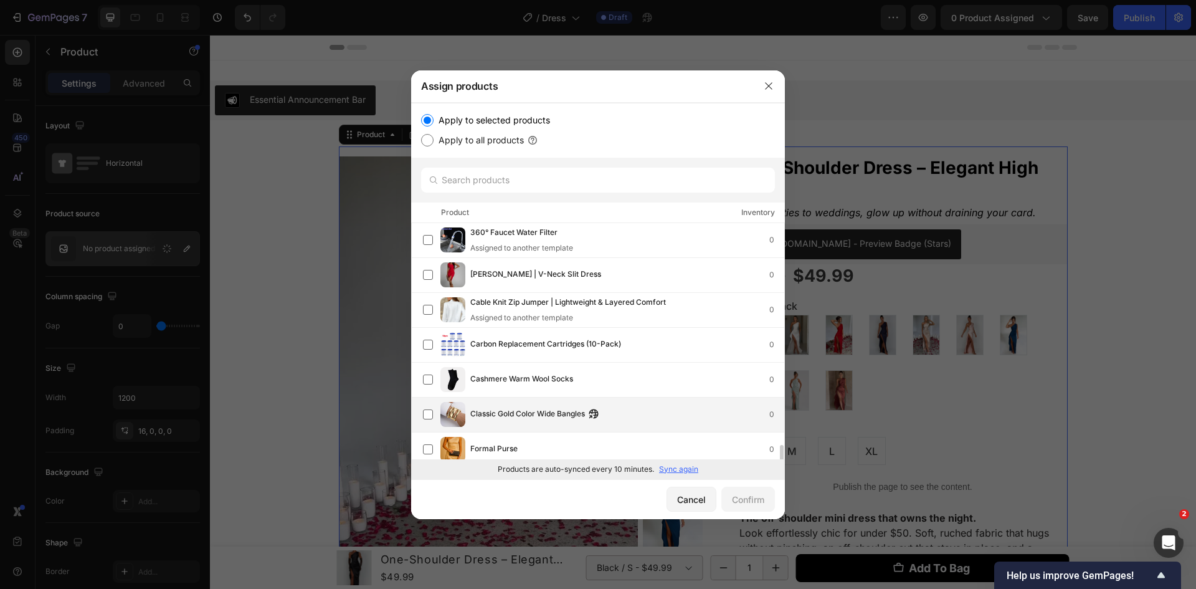
scroll to position [249, 0]
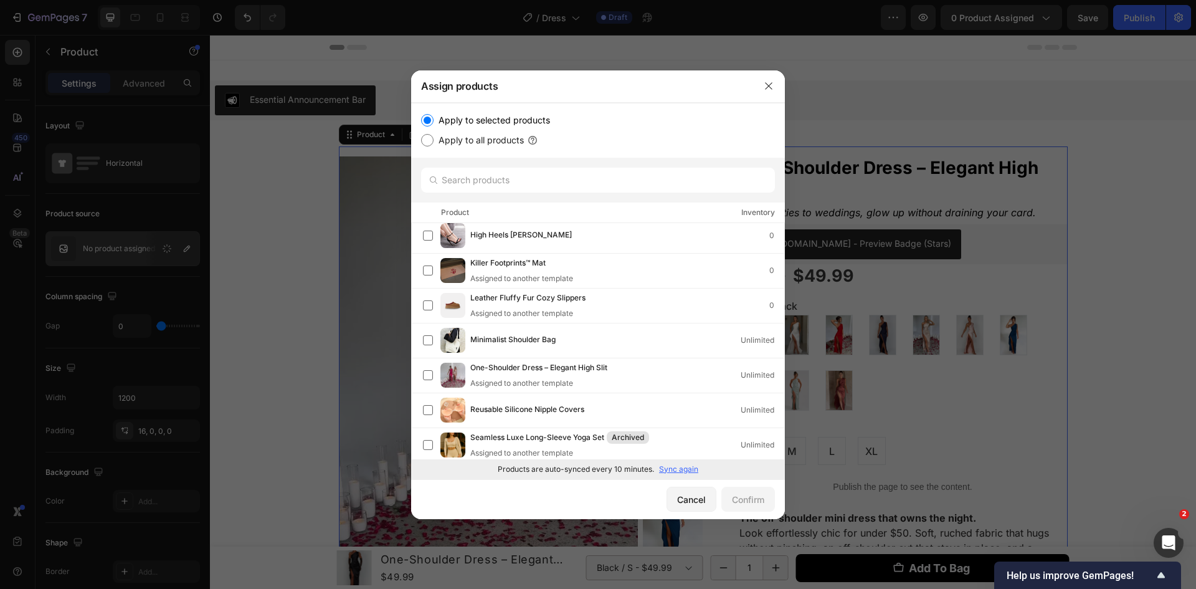
click at [675, 474] on p "Sync again" at bounding box center [678, 469] width 39 height 11
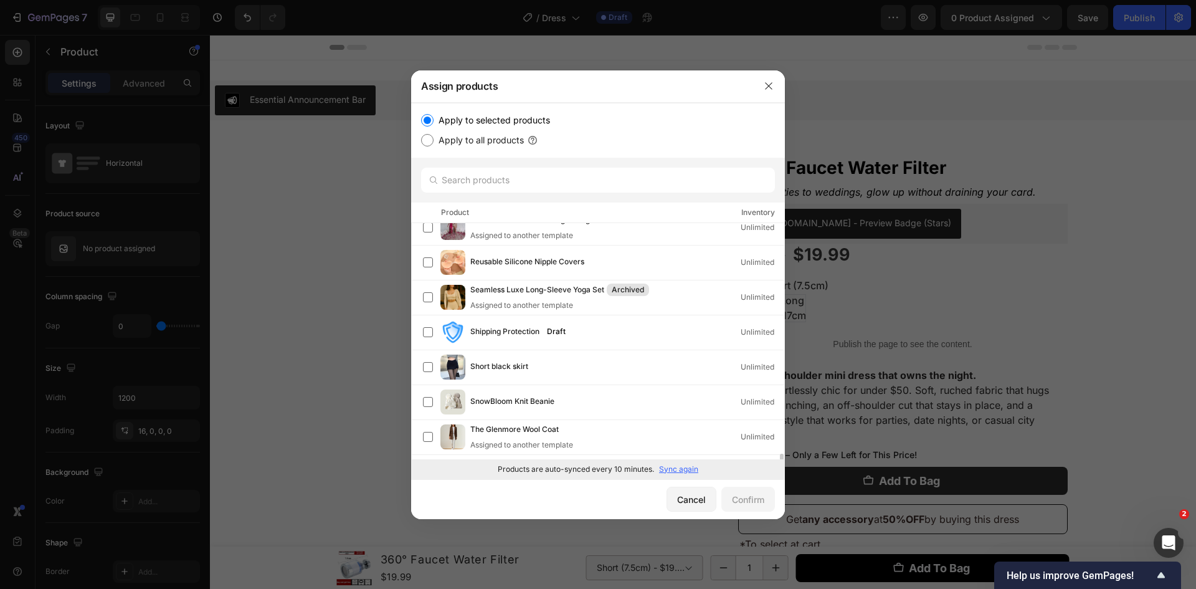
scroll to position [532, 0]
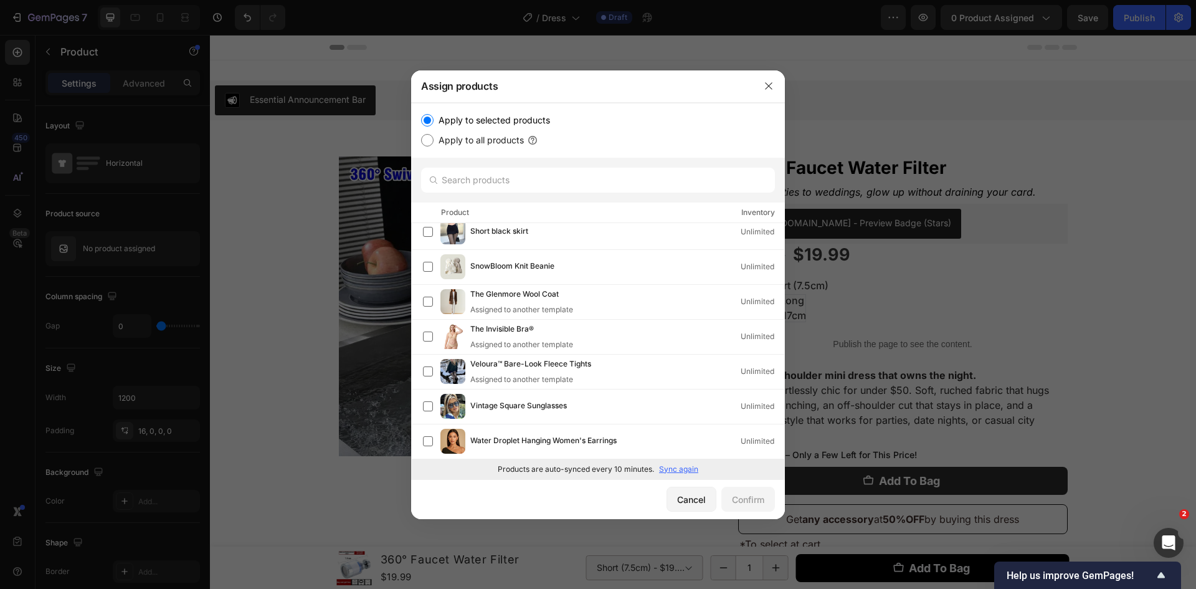
click at [669, 474] on p "Sync again" at bounding box center [678, 469] width 39 height 11
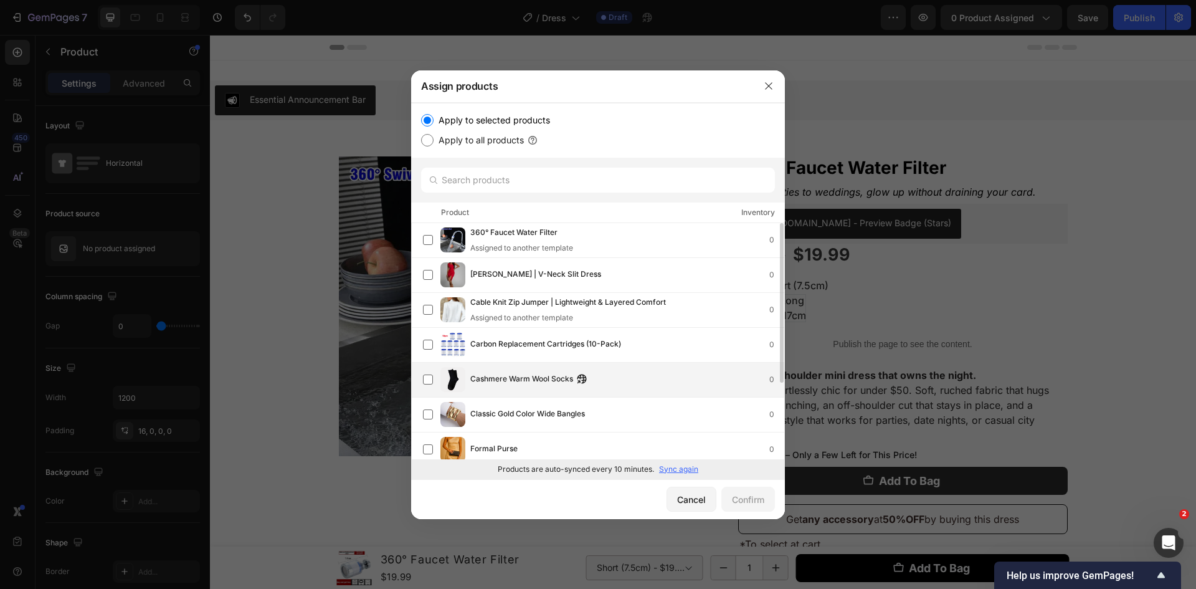
scroll to position [113, 0]
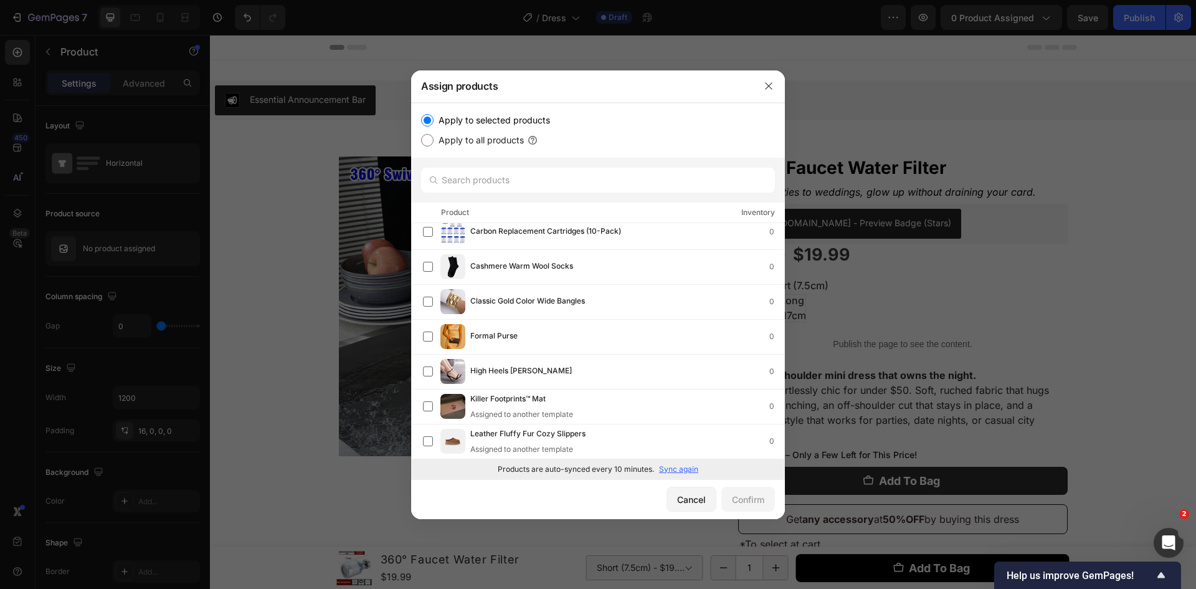
click at [677, 474] on p "Sync again" at bounding box center [678, 469] width 39 height 11
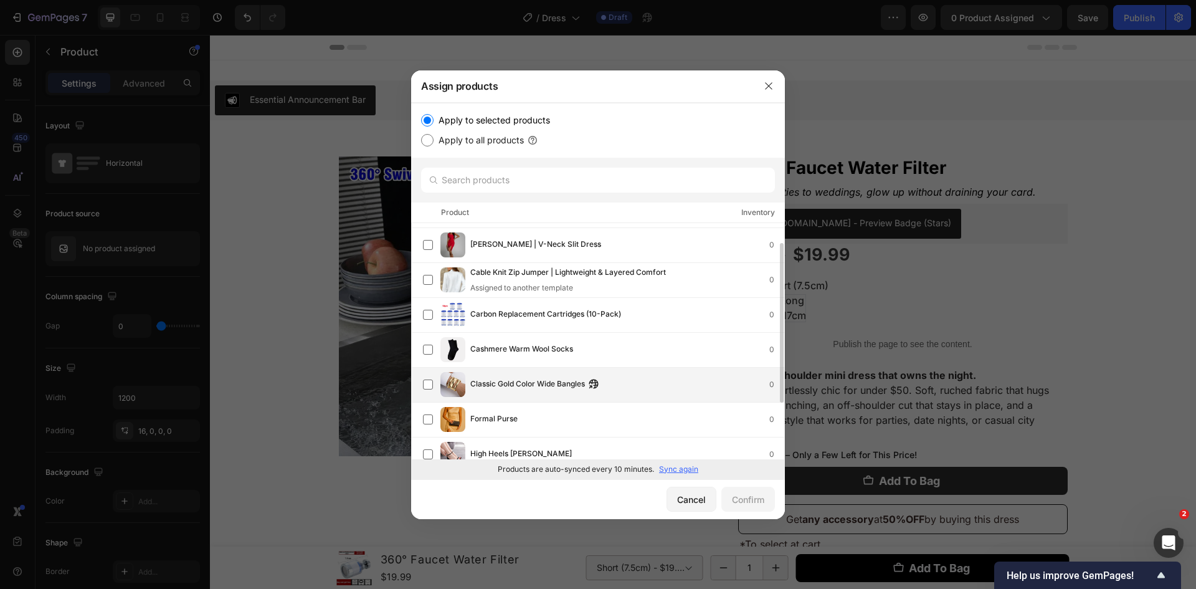
scroll to position [0, 0]
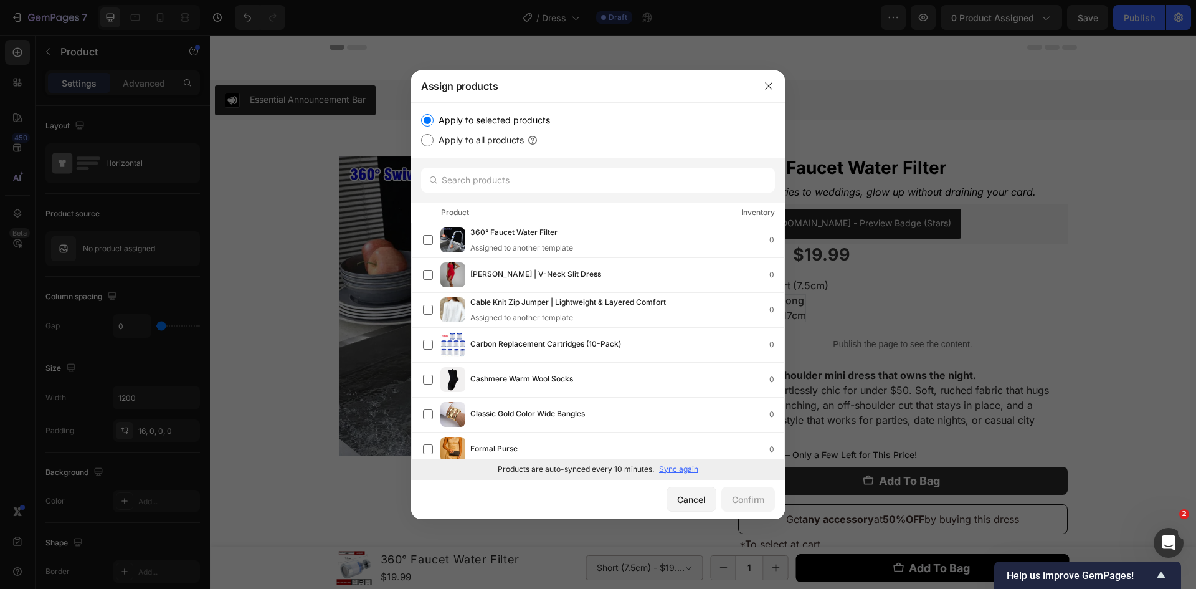
click at [461, 135] on label "Apply to all products" at bounding box center [479, 140] width 90 height 15
click at [434, 135] on input "Apply to all products" at bounding box center [427, 140] width 12 height 12
radio input "true"
click at [464, 143] on label "Apply to all products" at bounding box center [479, 140] width 90 height 15
click at [434, 143] on input "Apply to all products" at bounding box center [427, 140] width 12 height 12
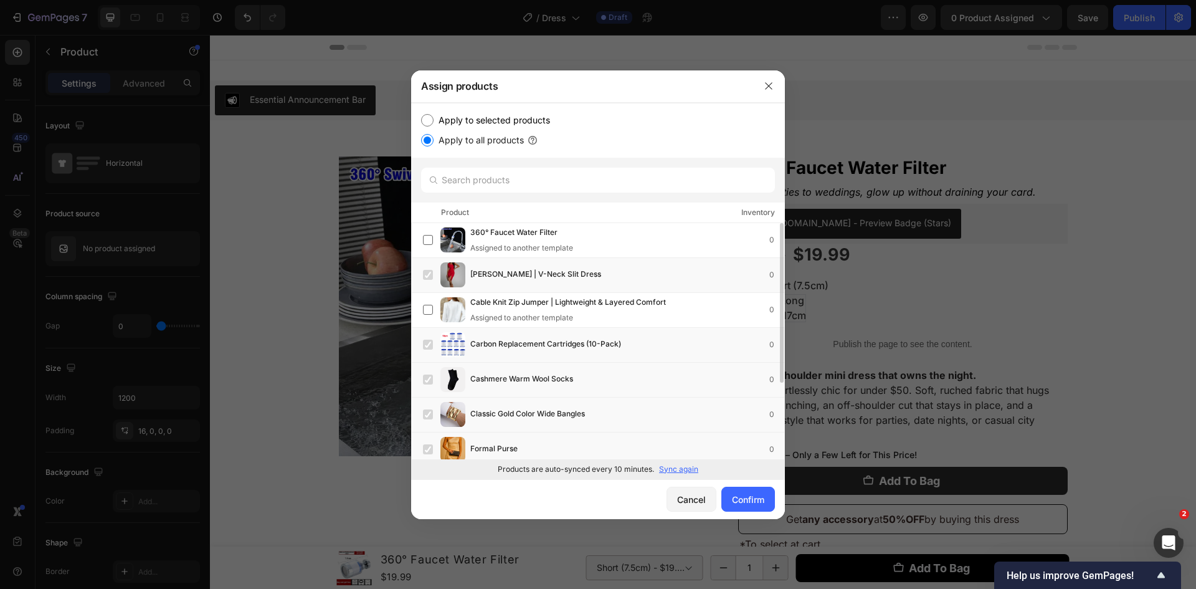
click at [477, 121] on label "Apply to selected products" at bounding box center [492, 120] width 117 height 15
click at [434, 121] on input "Apply to selected products" at bounding box center [427, 120] width 12 height 12
radio input "true"
click at [532, 180] on input "text" at bounding box center [598, 180] width 354 height 25
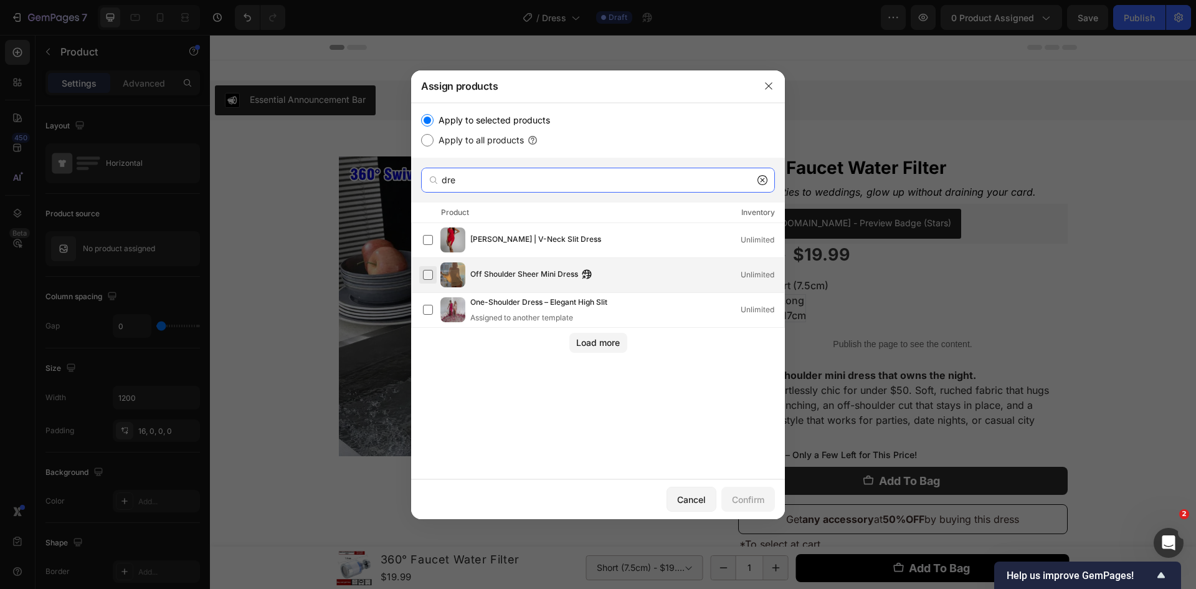
type input "dre"
click at [423, 273] on label at bounding box center [428, 275] width 10 height 10
click at [750, 496] on div "Confirm" at bounding box center [748, 499] width 32 height 13
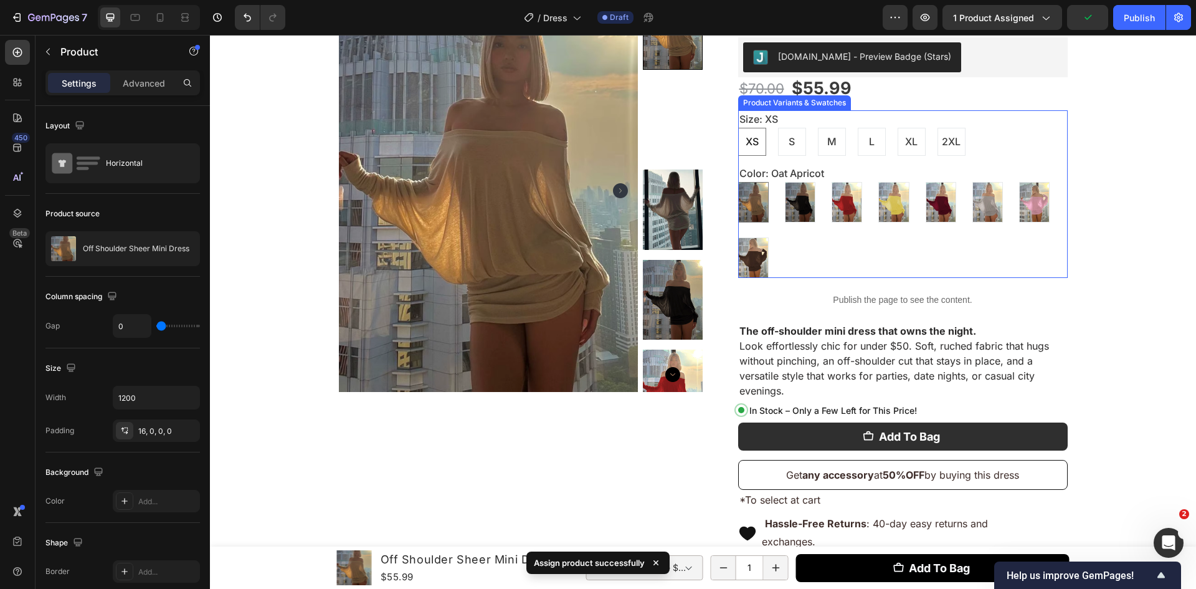
scroll to position [249, 0]
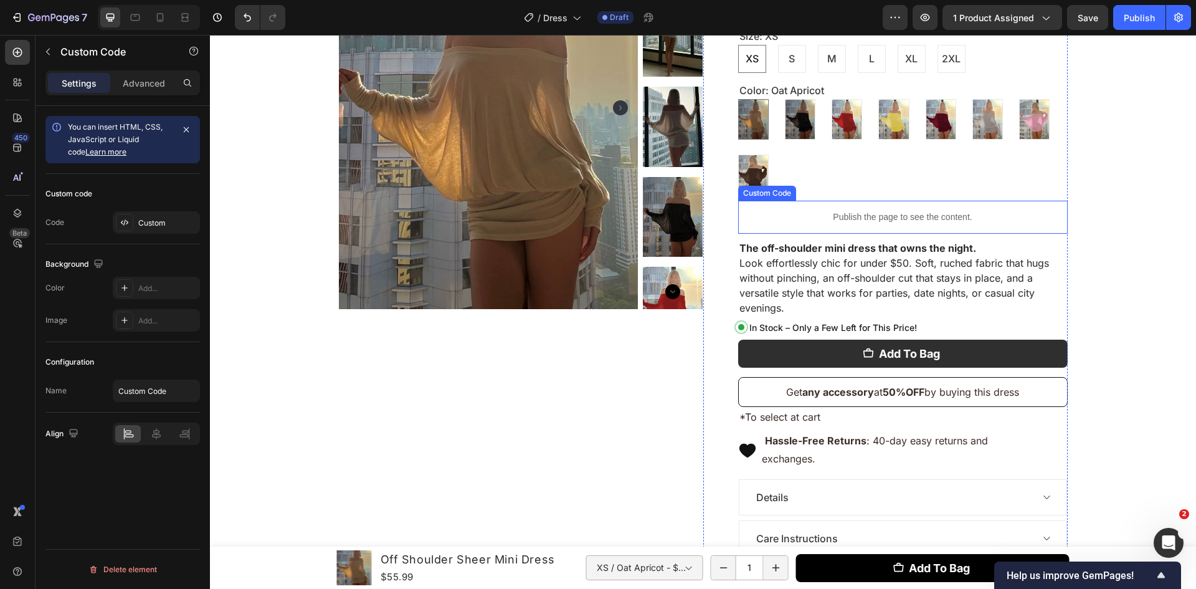
click at [864, 217] on p "Publish the page to see the content." at bounding box center [903, 217] width 330 height 13
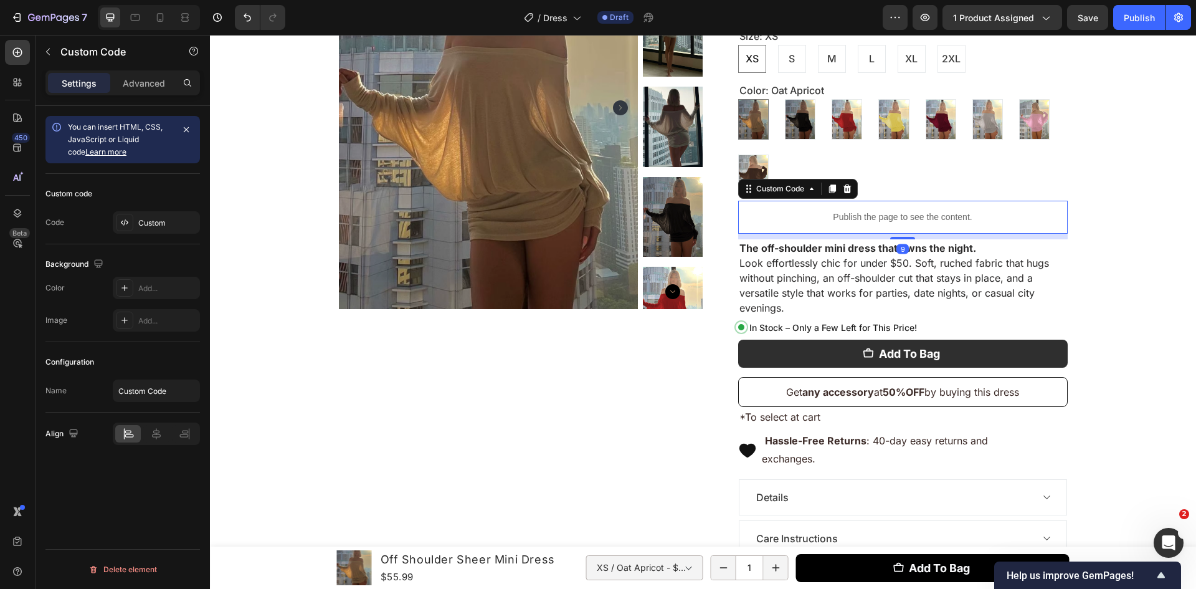
click at [864, 219] on p "Publish the page to see the content." at bounding box center [903, 217] width 330 height 13
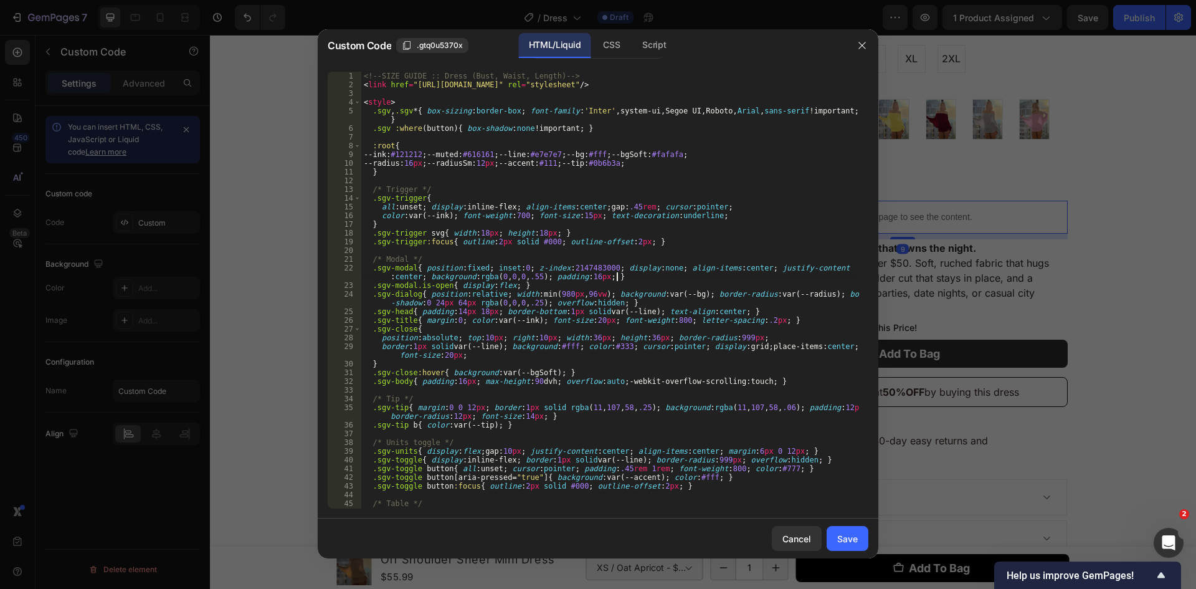
click at [670, 274] on div "<!-- SIZE GUIDE :: Dress (Bust, Waist, Length) --> < link href = "[URL][DOMAIN_…" at bounding box center [610, 299] width 498 height 454
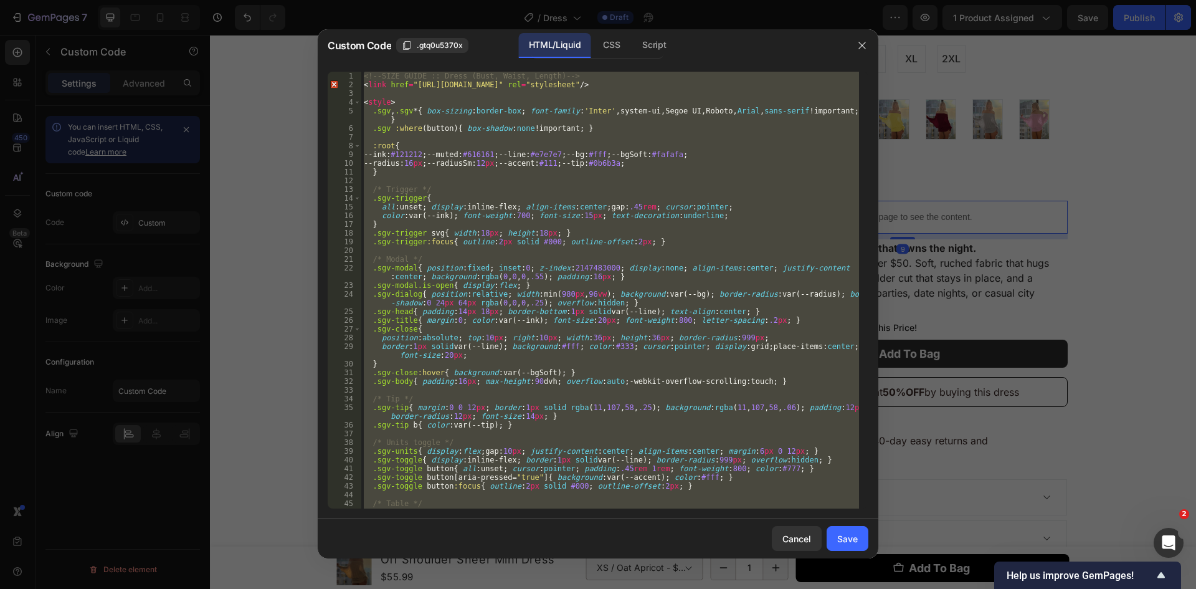
click at [670, 274] on div "<!-- SIZE GUIDE :: Dress (Bust, Waist, Length) --> < link href = "[URL][DOMAIN_…" at bounding box center [610, 299] width 498 height 454
type textarea "</script>"
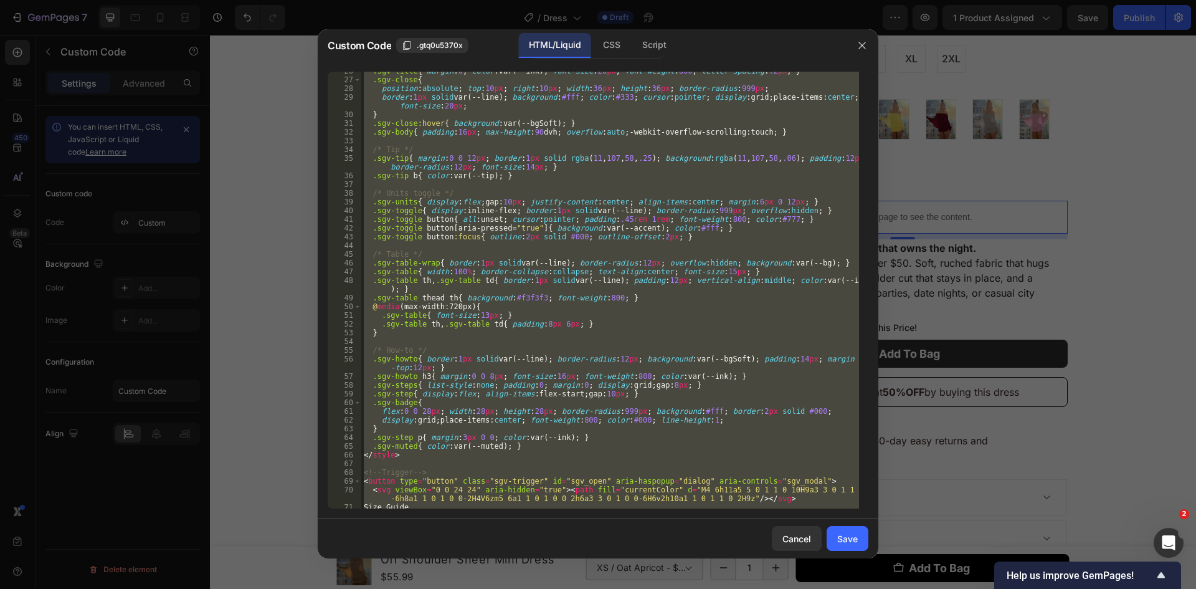
click at [951, 241] on div at bounding box center [598, 294] width 1196 height 589
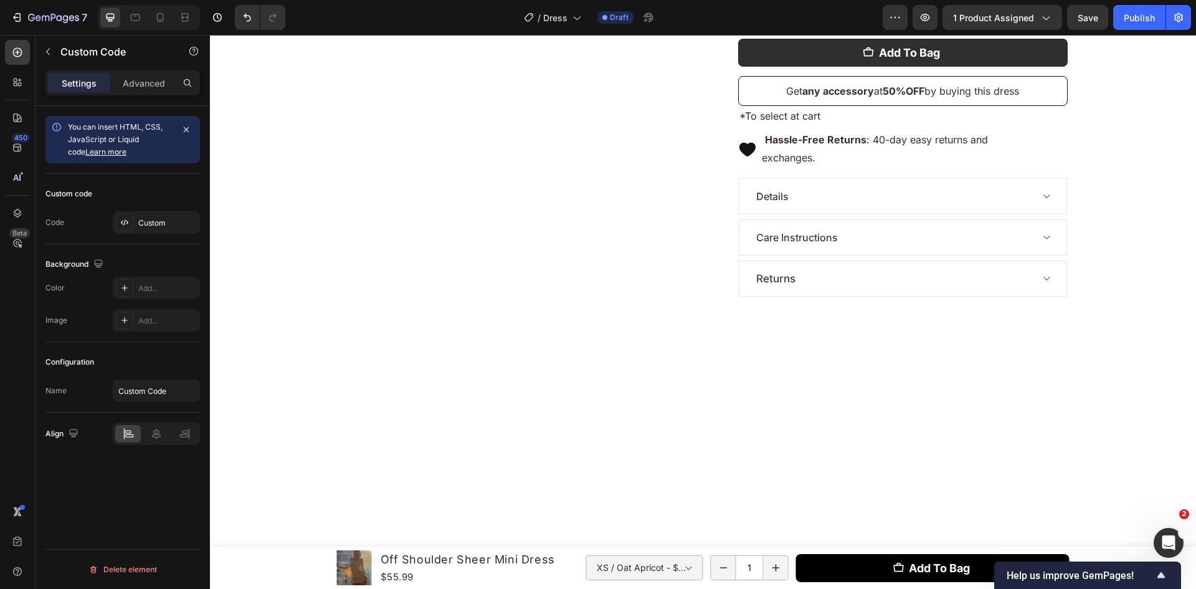
scroll to position [52, 0]
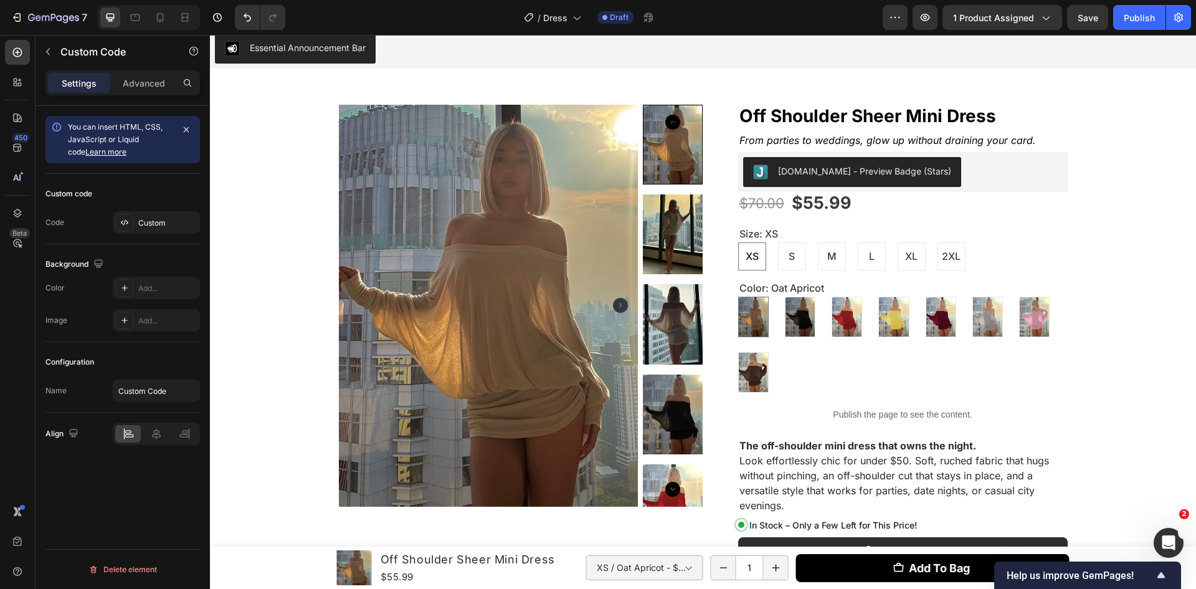
drag, startPoint x: 1196, startPoint y: 343, endPoint x: 954, endPoint y: 404, distance: 249.4
click at [950, 384] on div "Size: XS XS XS XS S S S M M M L L L XL XL XL 2XL 2XL 2XL Color: Oat Apricot Oat…" at bounding box center [903, 309] width 330 height 168
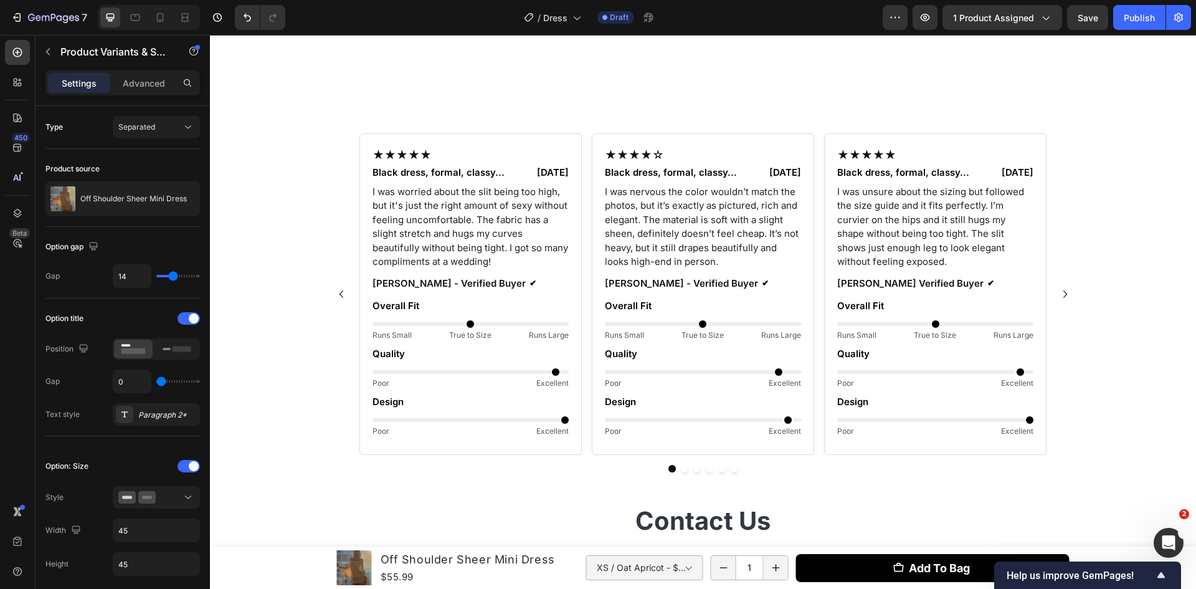
scroll to position [966, 0]
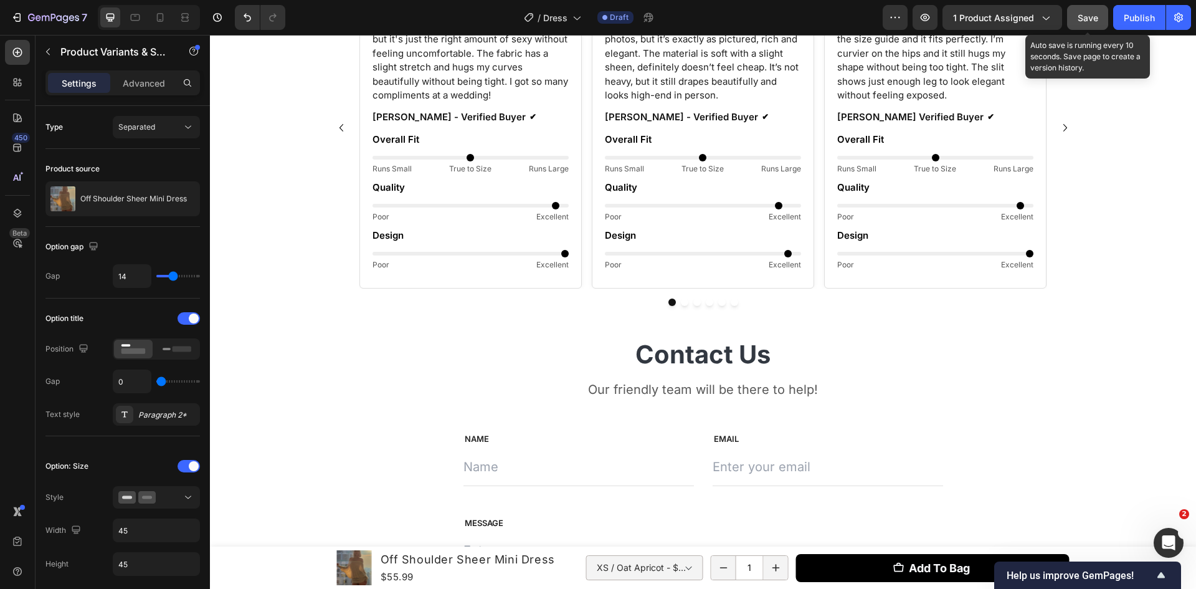
click at [1082, 10] on button "Save" at bounding box center [1087, 17] width 41 height 25
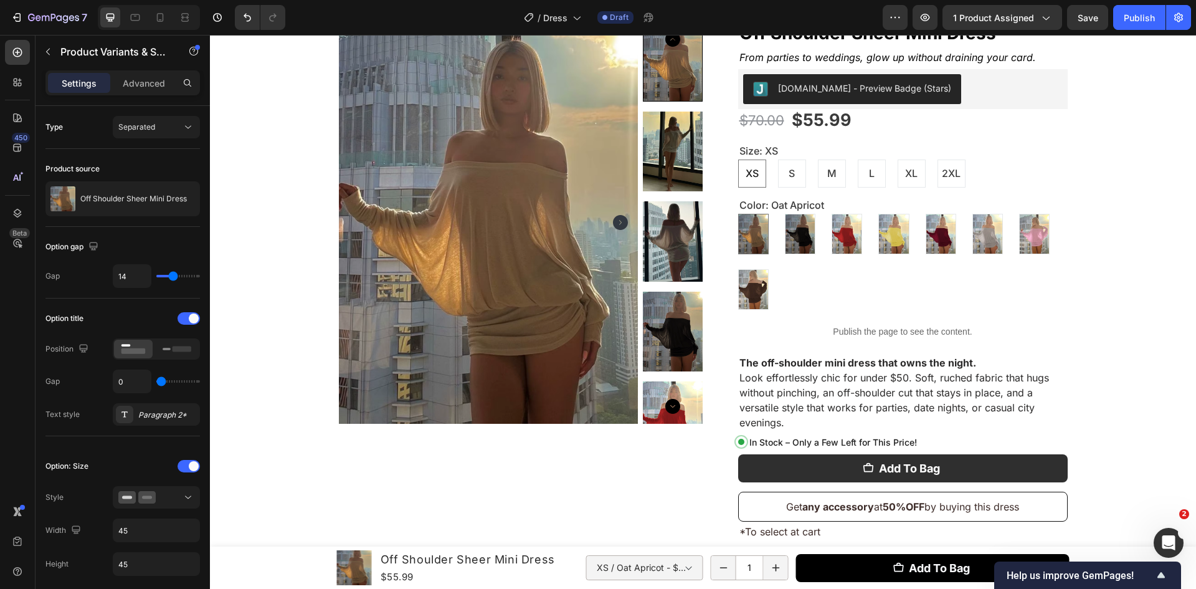
scroll to position [0, 0]
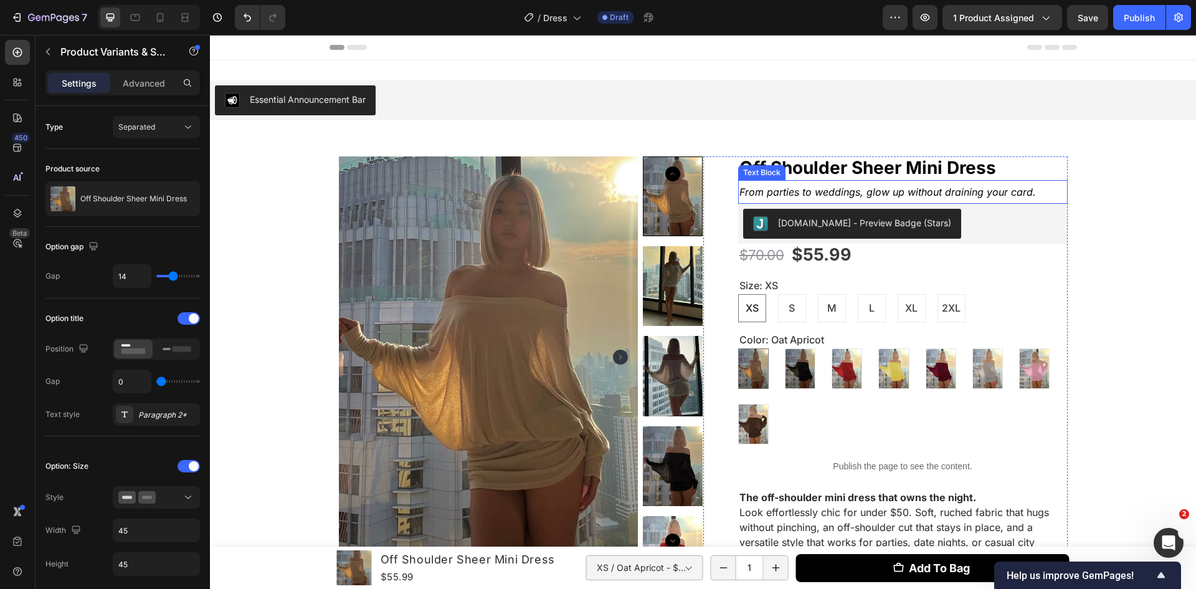
click at [924, 183] on p "From parties to weddings, glow up without draining your card." at bounding box center [903, 191] width 327 height 21
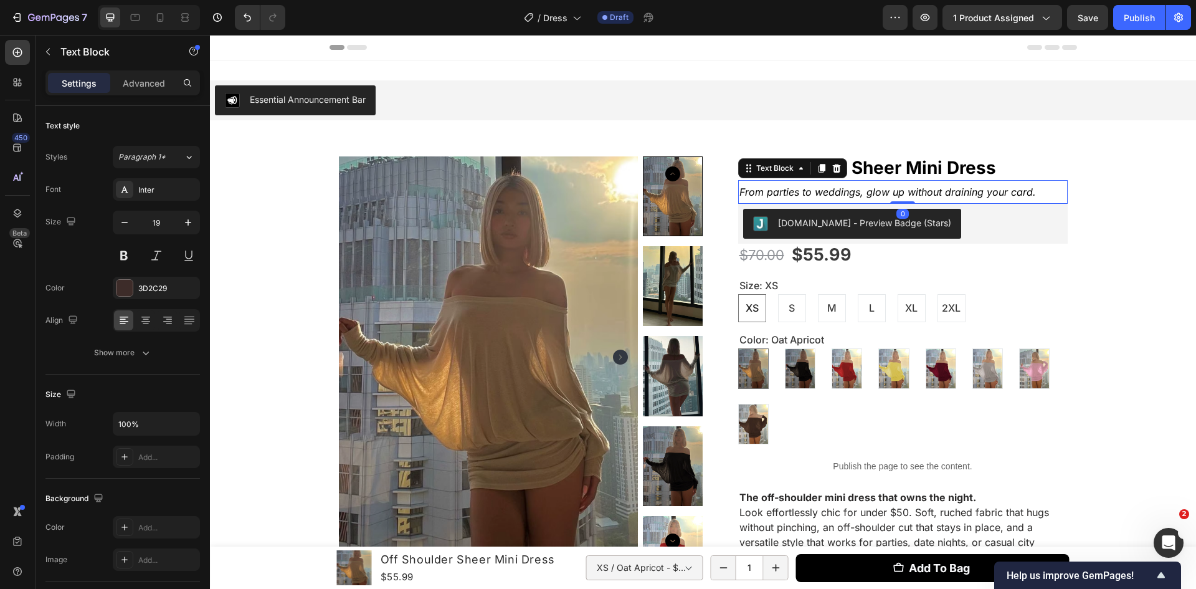
click at [924, 183] on p "From parties to weddings, glow up without draining your card." at bounding box center [903, 191] width 327 height 21
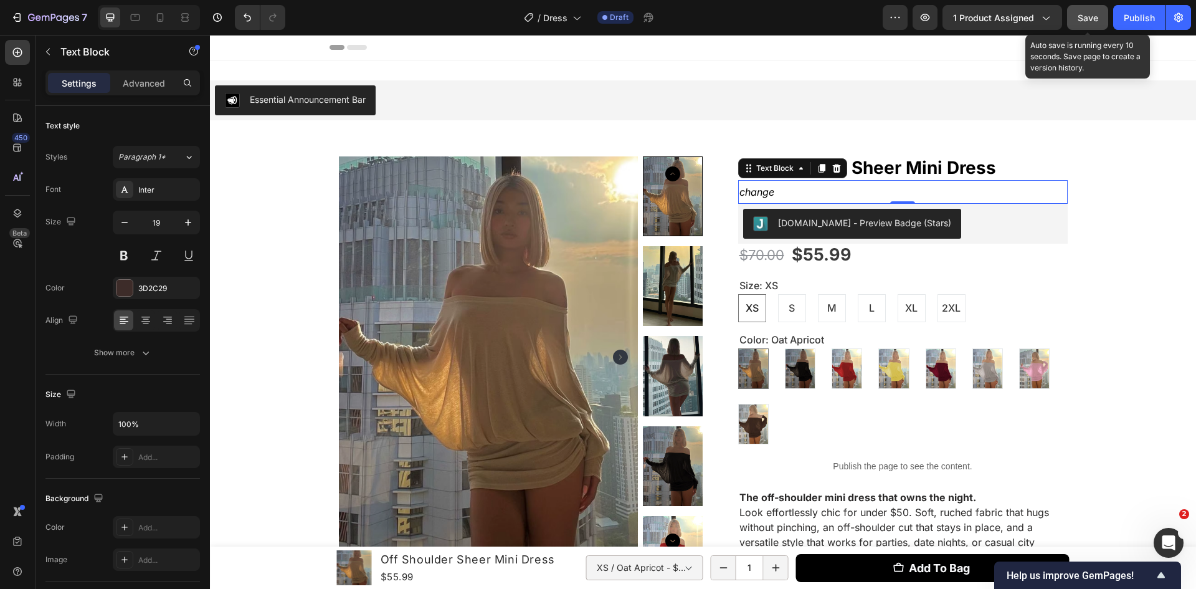
click at [1091, 18] on span "Save" at bounding box center [1088, 17] width 21 height 11
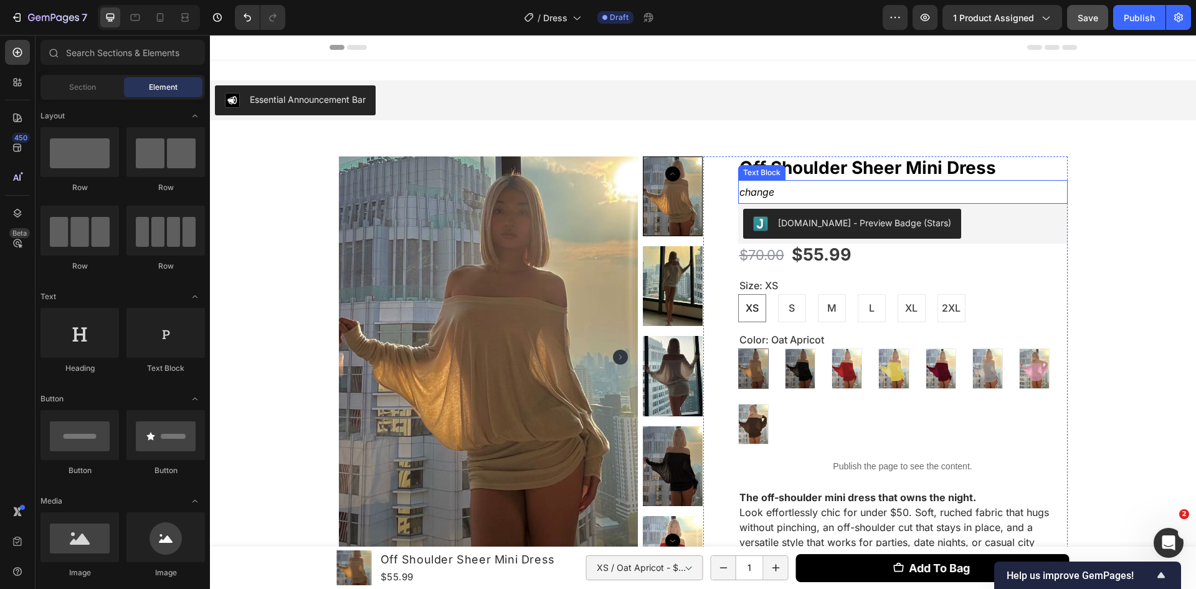
click at [789, 195] on p "change" at bounding box center [903, 191] width 327 height 21
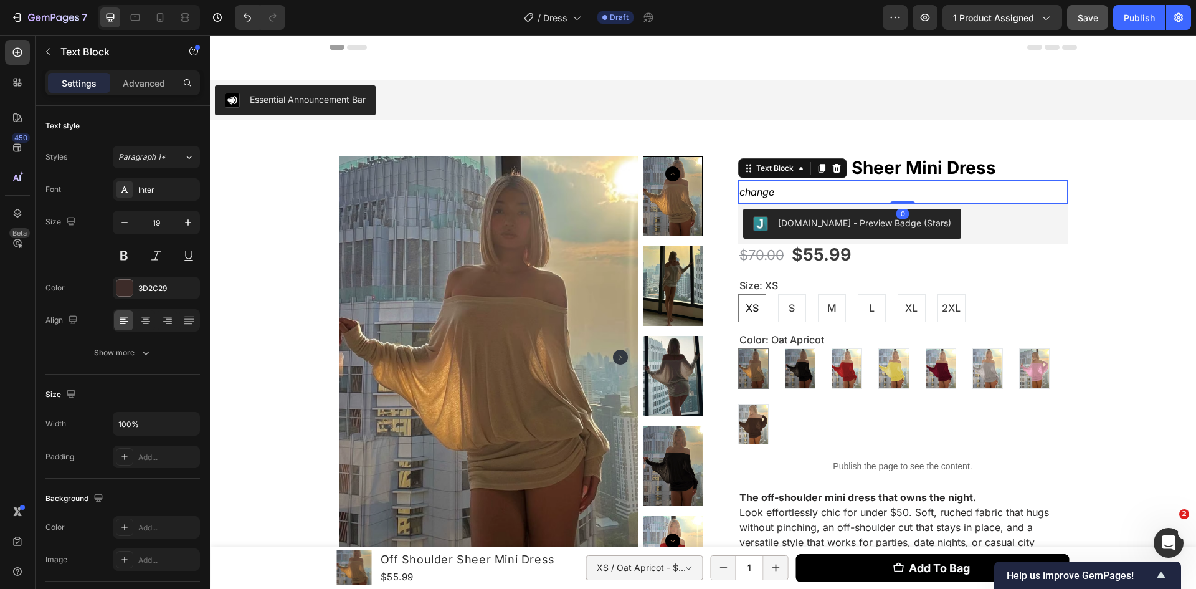
click at [789, 195] on p "change" at bounding box center [903, 191] width 327 height 21
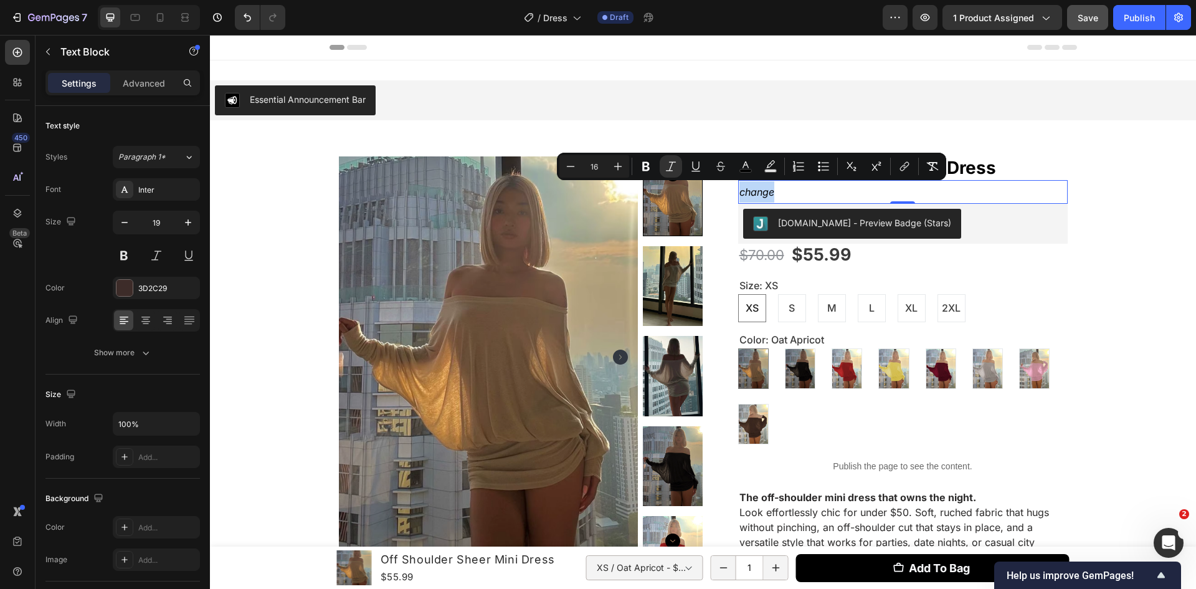
click at [910, 198] on p "change" at bounding box center [903, 191] width 327 height 21
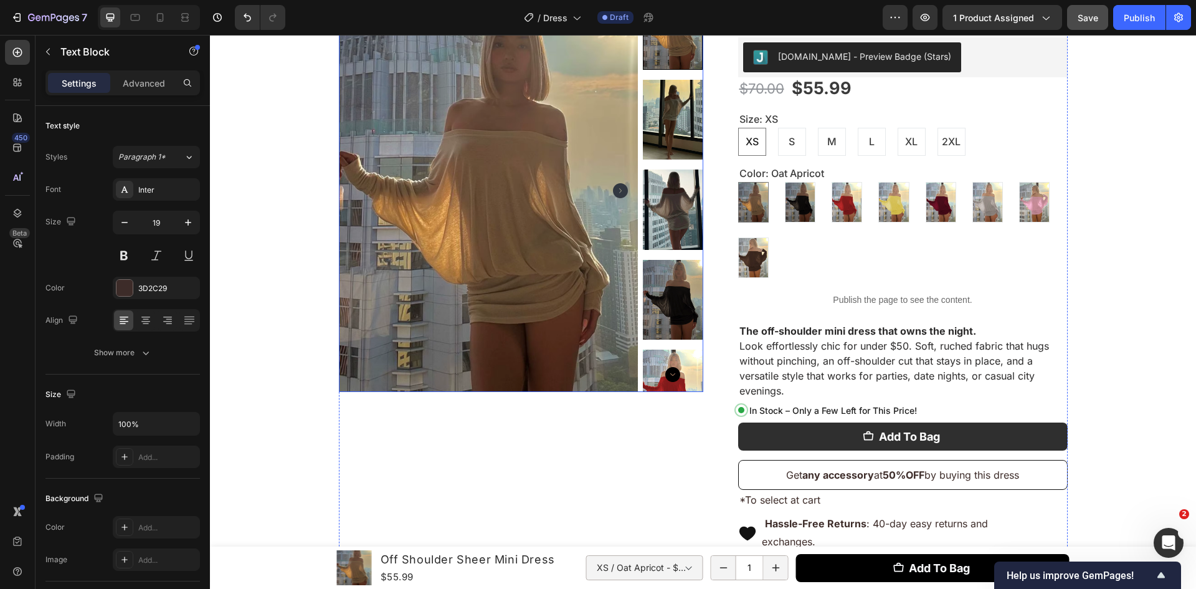
scroll to position [249, 0]
